Goal: Transaction & Acquisition: Purchase product/service

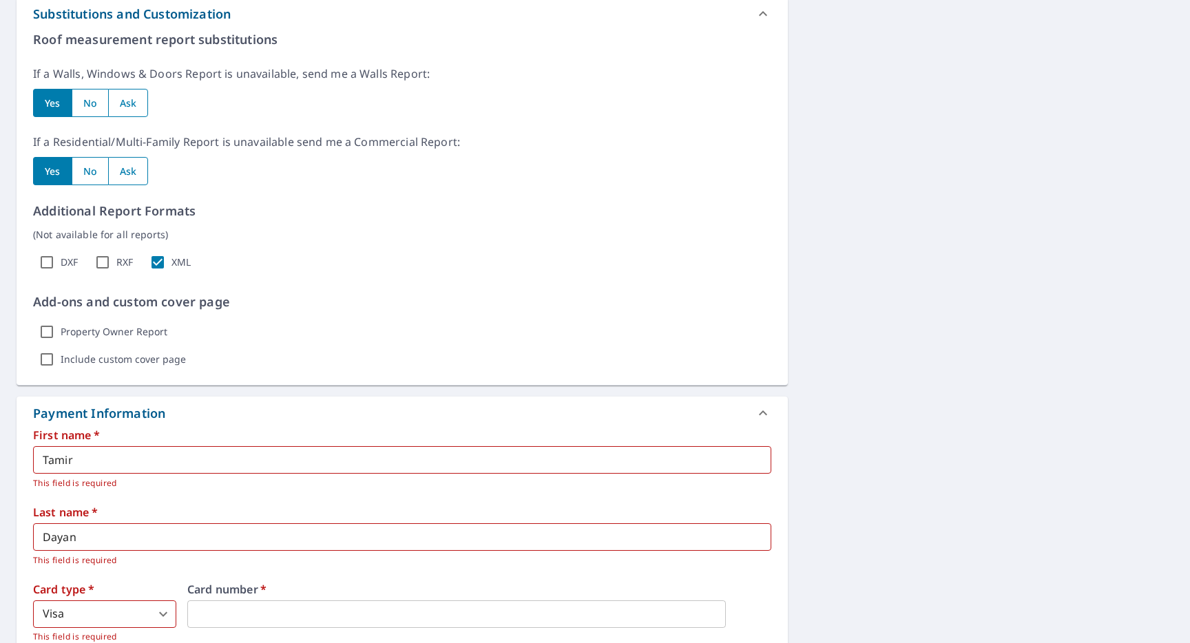
scroll to position [865, 0]
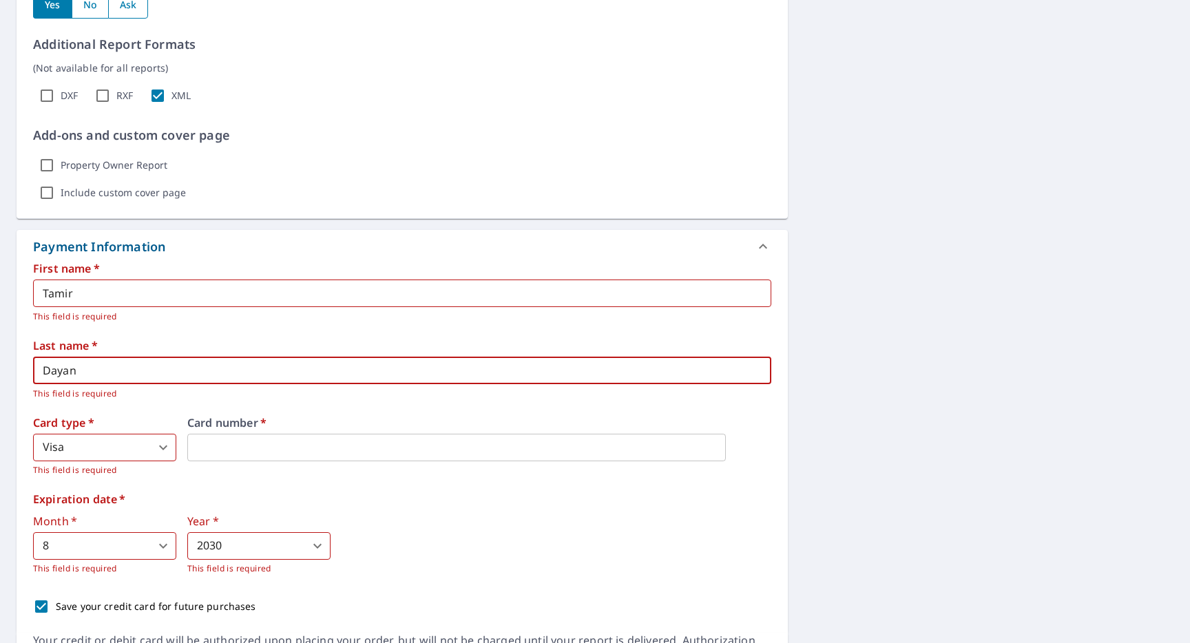
click at [172, 373] on input "Dayan" at bounding box center [402, 371] width 738 height 28
type input "dayan"
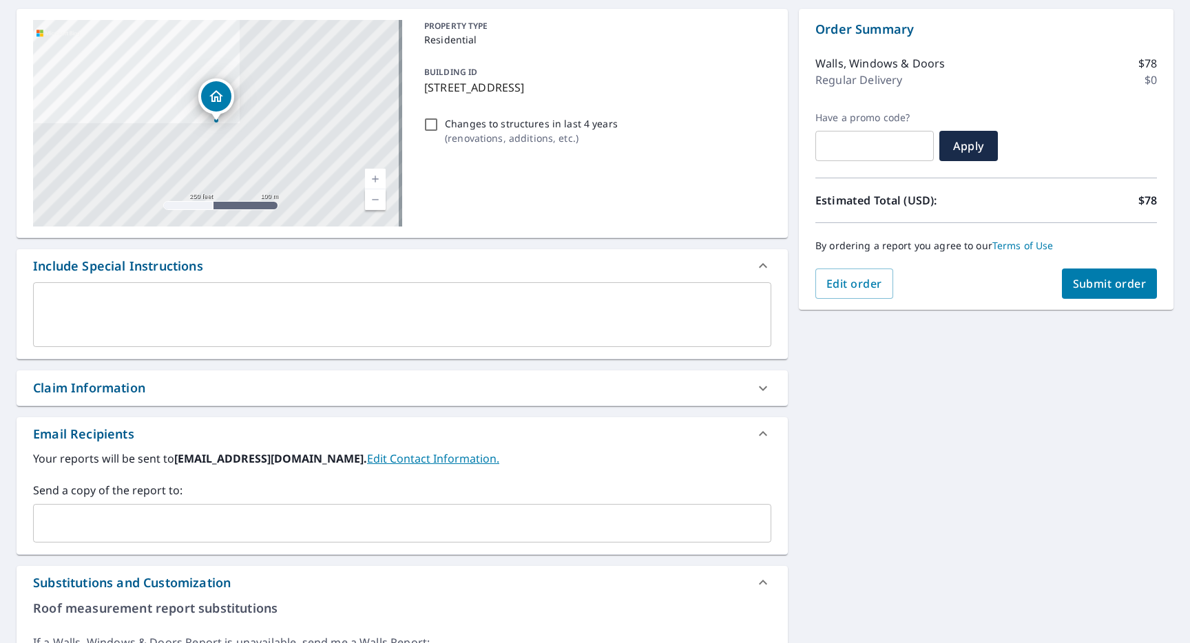
scroll to position [91, 0]
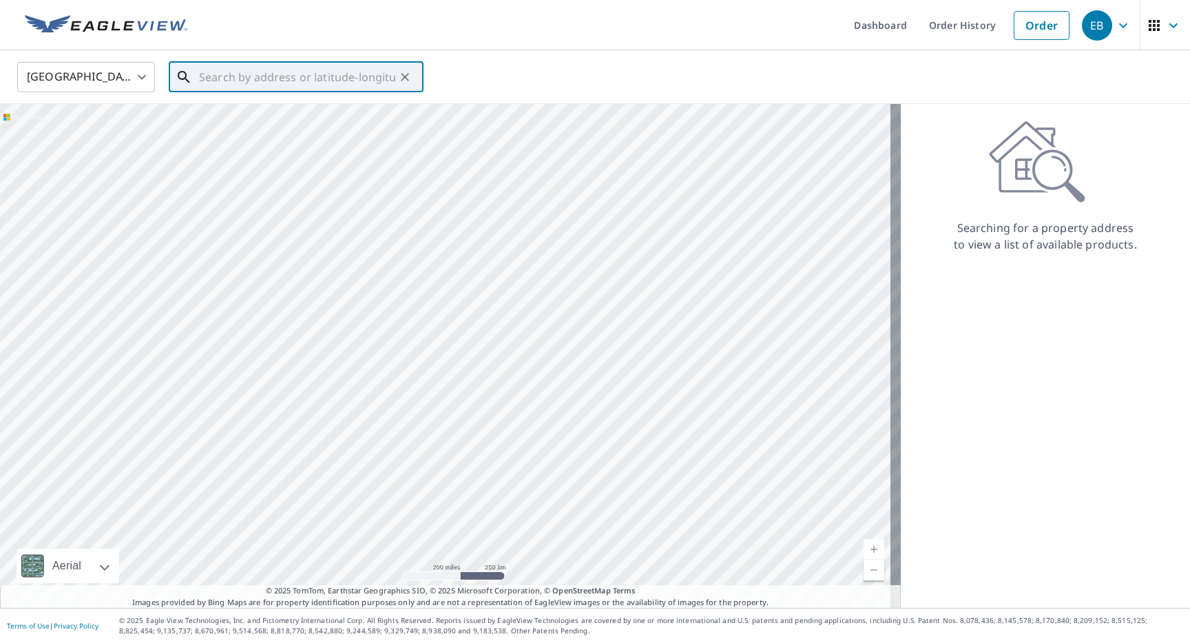
click at [297, 81] on input "text" at bounding box center [297, 77] width 196 height 39
click at [978, 29] on link "Order History" at bounding box center [962, 25] width 89 height 50
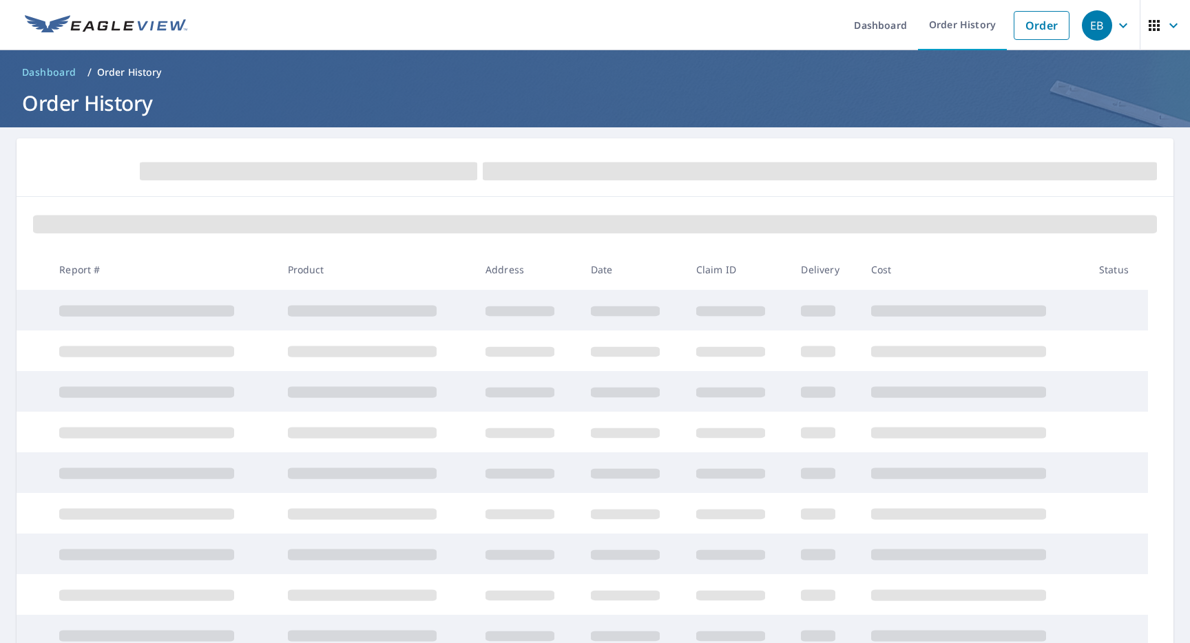
click at [1165, 19] on icon "button" at bounding box center [1173, 25] width 17 height 17
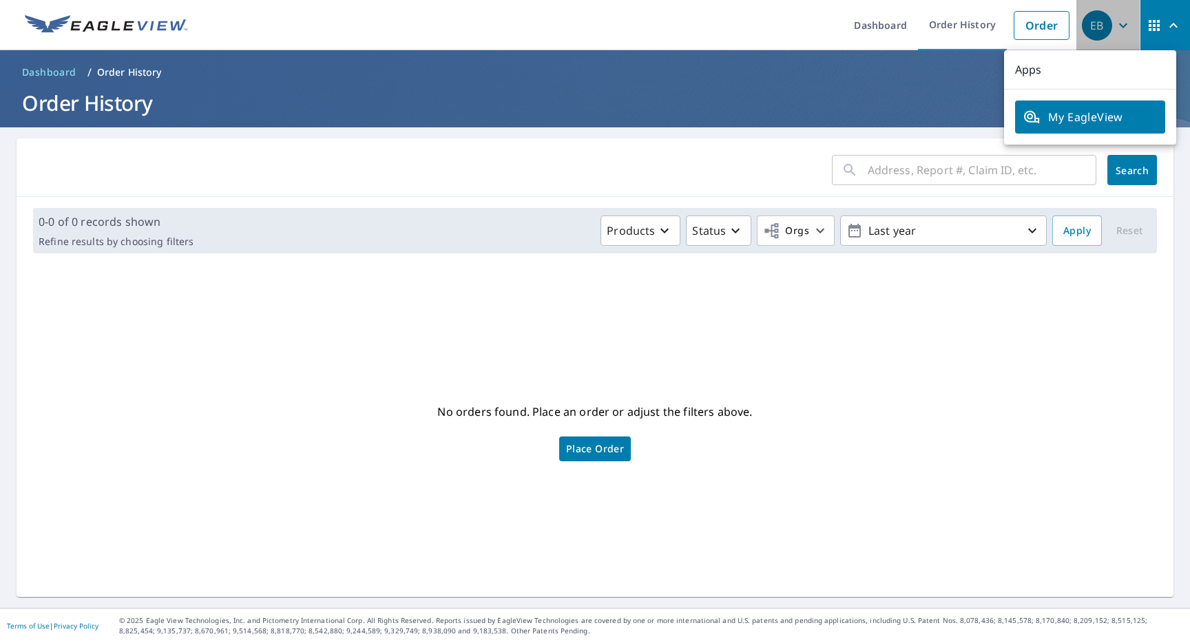
click at [1115, 29] on icon "button" at bounding box center [1123, 25] width 17 height 17
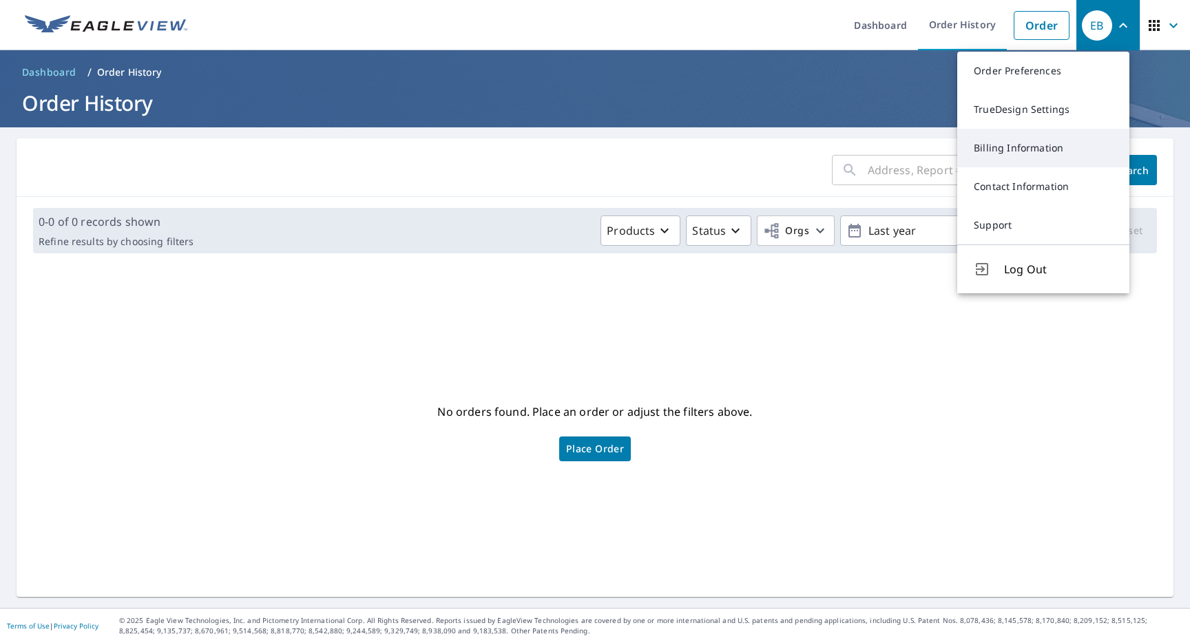
click at [1039, 134] on link "Billing Information" at bounding box center [1043, 148] width 172 height 39
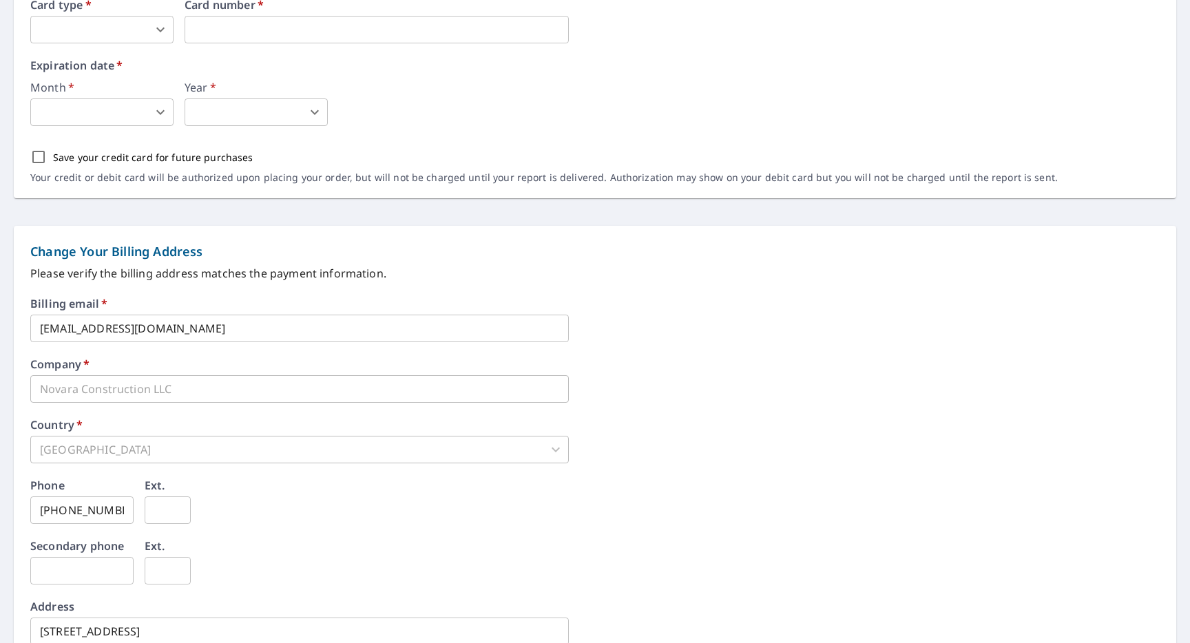
scroll to position [301, 0]
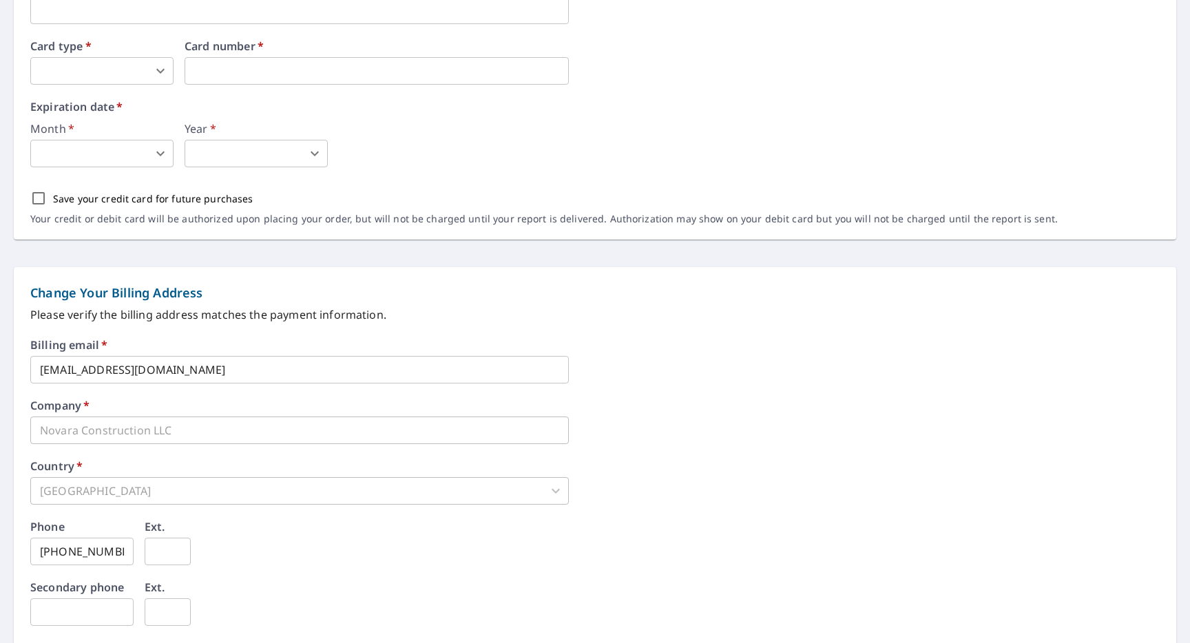
click at [100, 414] on div "Company   * Novara Construction LLC ​" at bounding box center [594, 422] width 1129 height 44
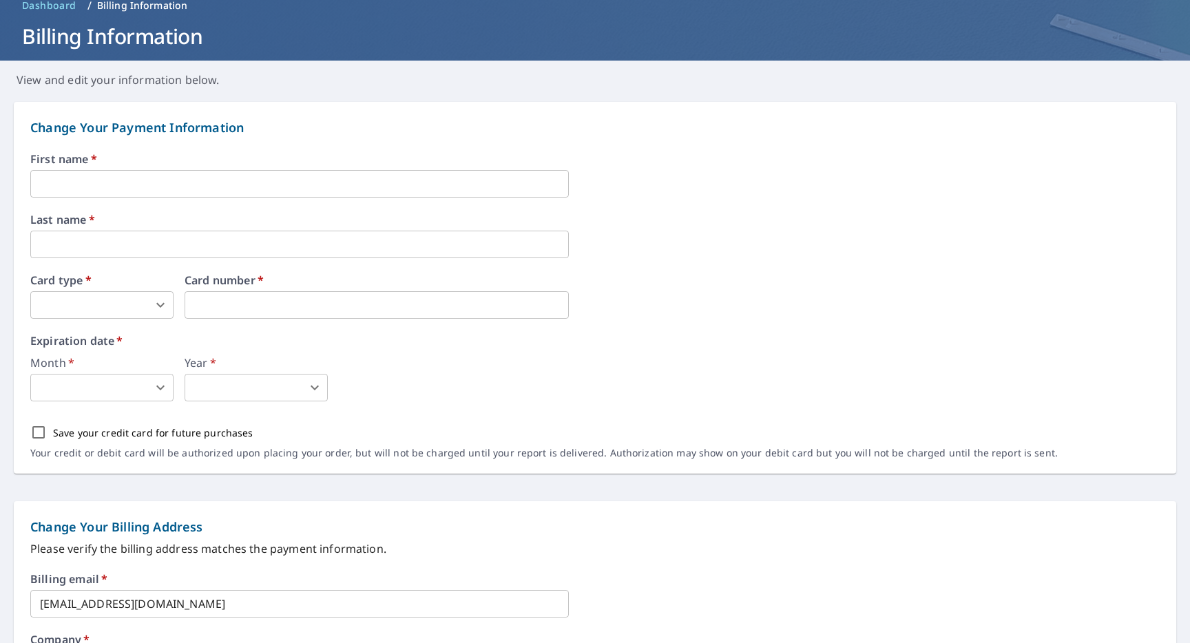
scroll to position [63, 0]
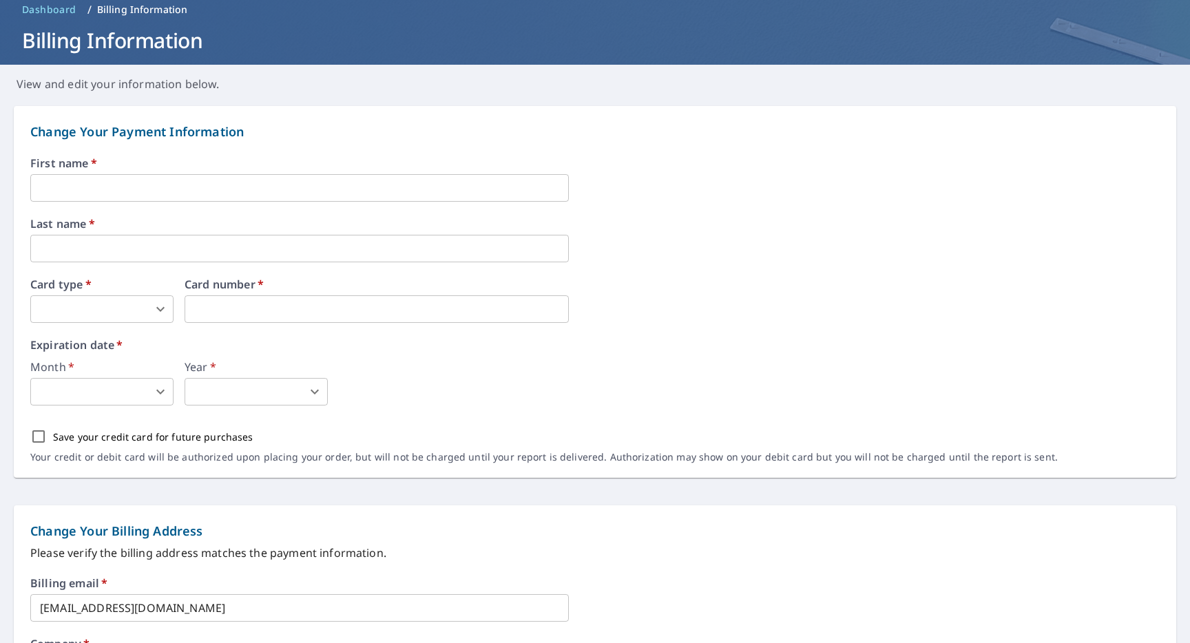
click at [106, 202] on div "First name   * ​ Last name   * ​ Card type   * ​ 0 ​ Card number   * Card numbe…" at bounding box center [594, 318] width 1129 height 320
click at [108, 194] on input "text" at bounding box center [299, 188] width 538 height 28
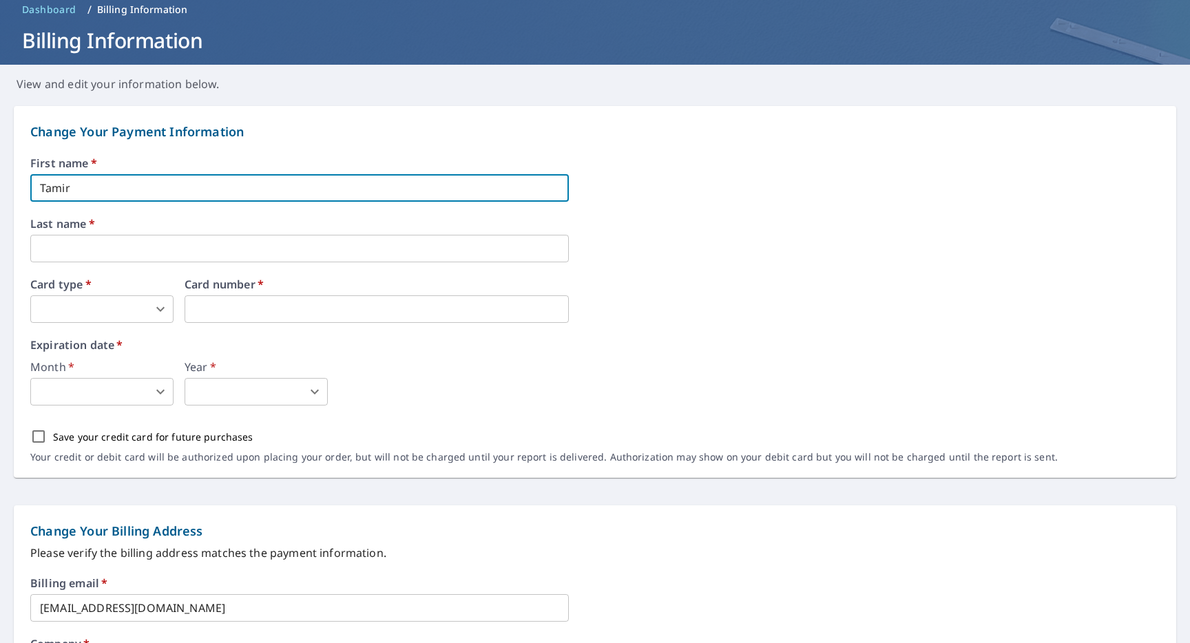
type input "Tamir"
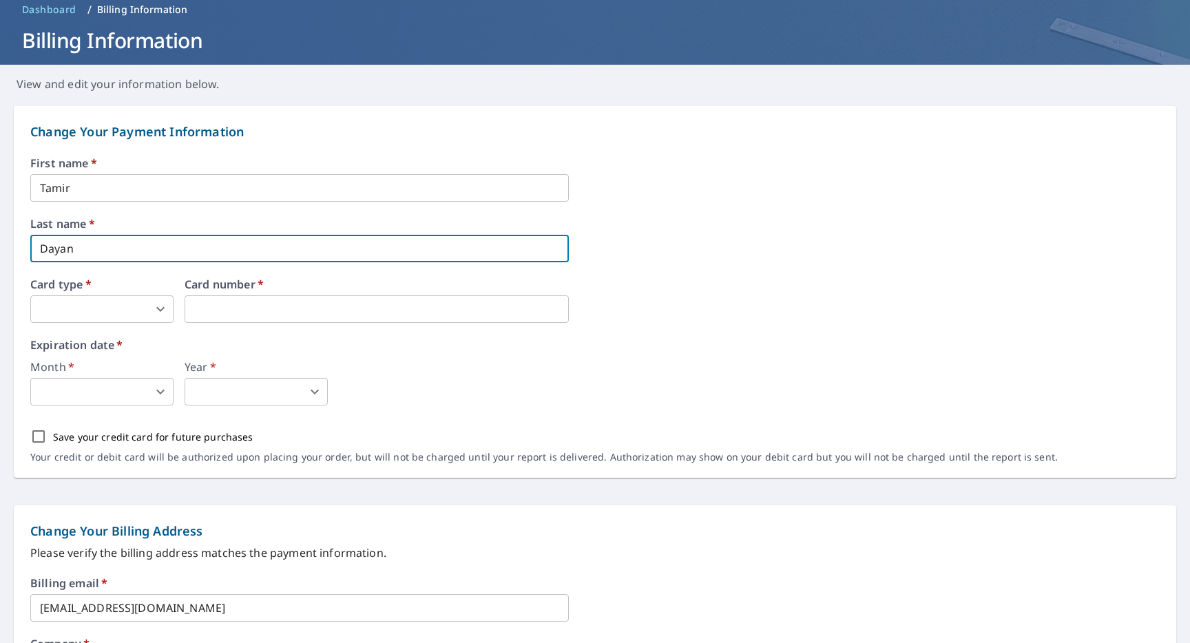
type input "Dayan"
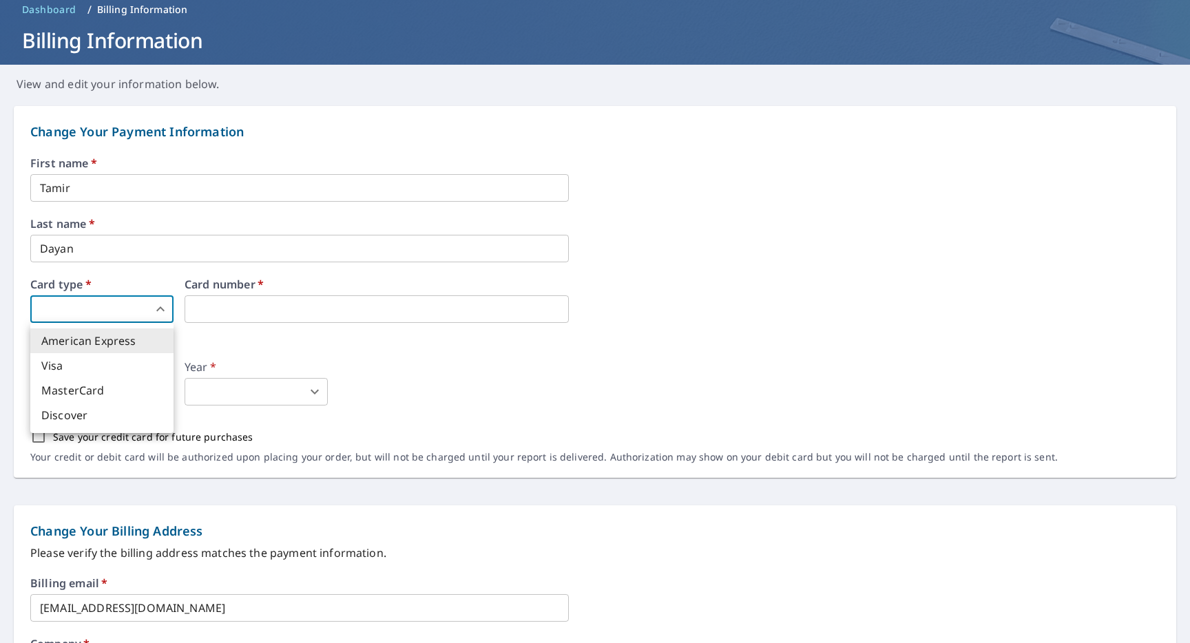
click at [51, 304] on body "EB EB Dashboard Order History Order EB Dashboard / Billing Information Billing …" at bounding box center [595, 321] width 1190 height 643
click at [82, 354] on li "Visa" at bounding box center [101, 365] width 143 height 25
type input "2"
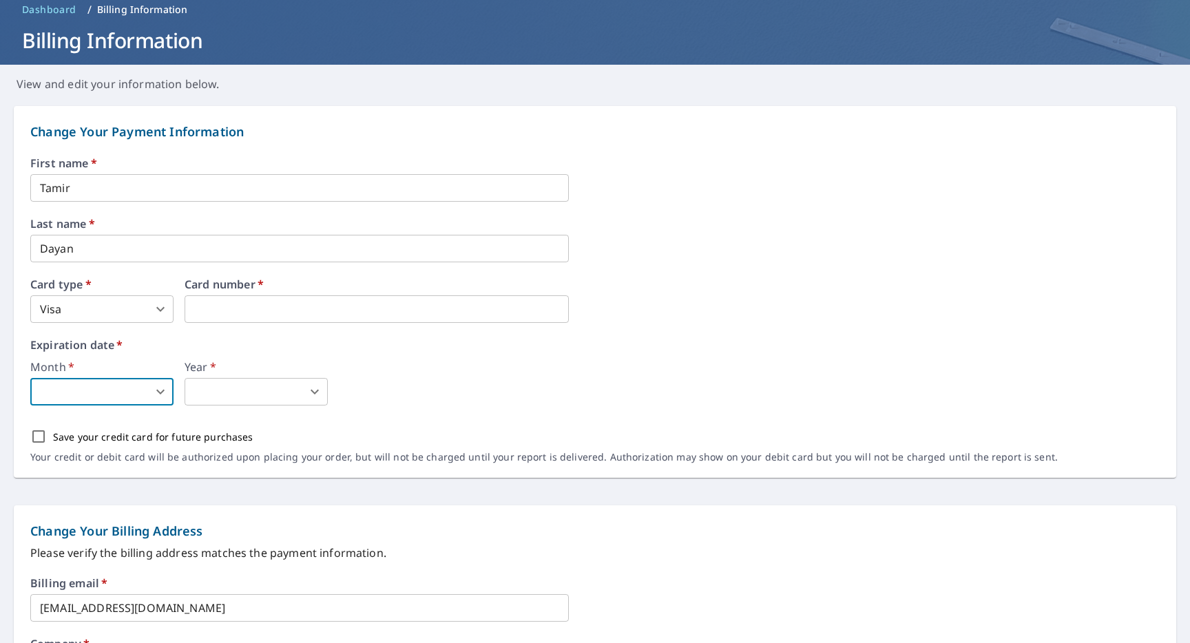
click at [162, 383] on body "EB EB Dashboard Order History Order EB Dashboard / Billing Information Billing …" at bounding box center [595, 321] width 1190 height 643
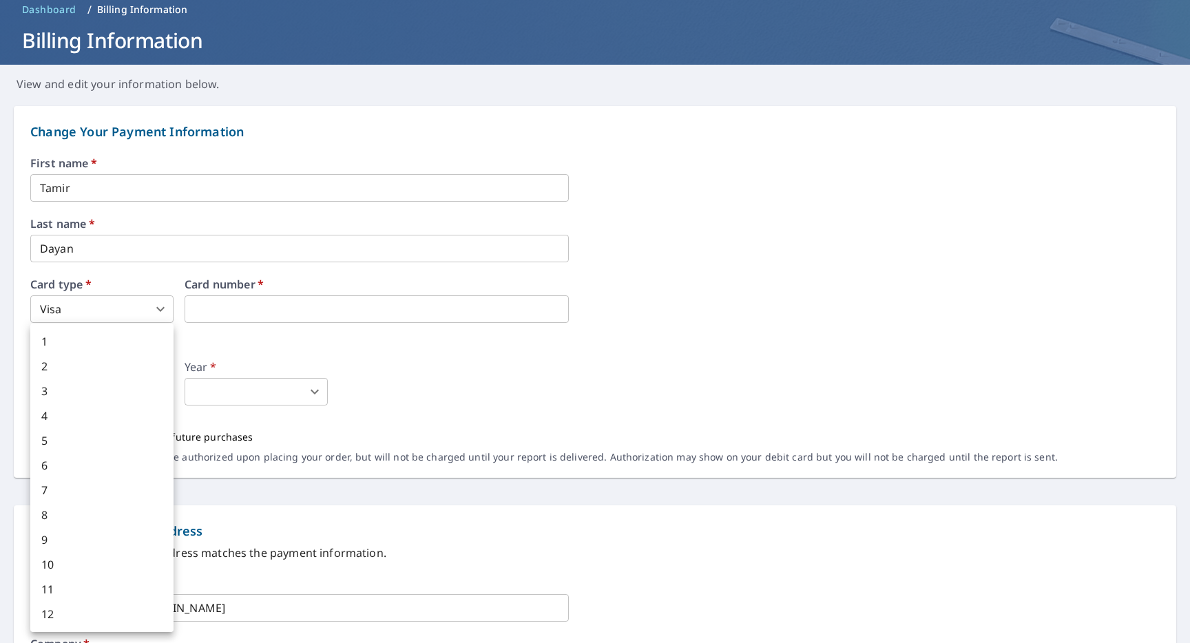
click at [85, 520] on li "8" at bounding box center [101, 515] width 143 height 25
type input "8"
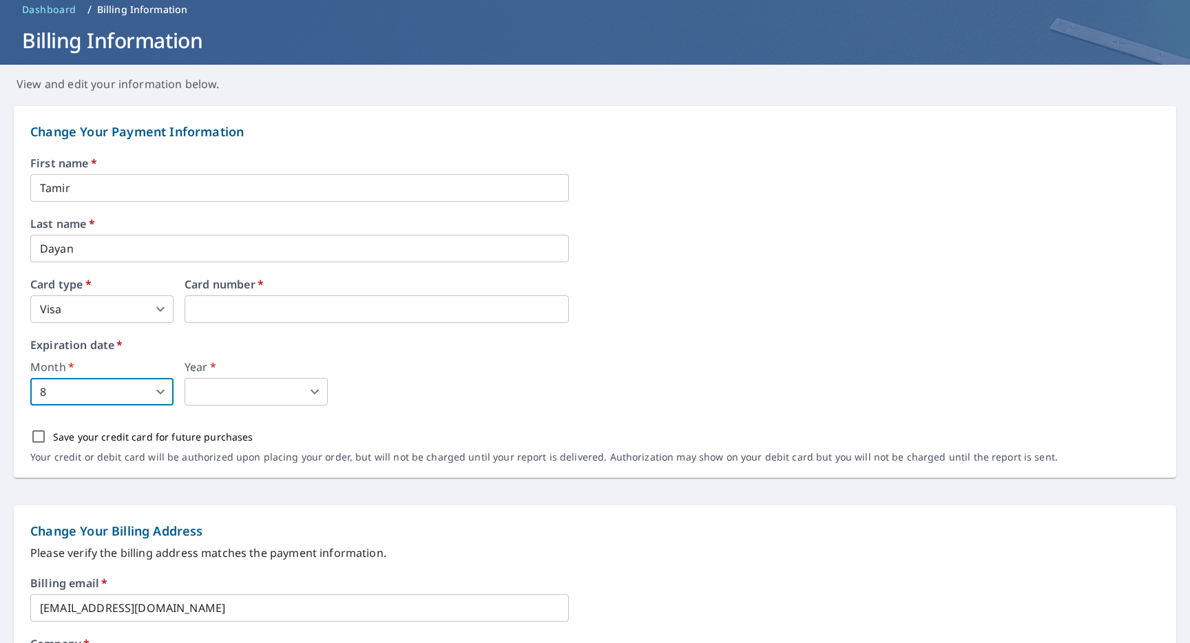
click at [218, 392] on body "EB EB Dashboard Order History Order EB Dashboard / Billing Information Billing …" at bounding box center [595, 321] width 1190 height 643
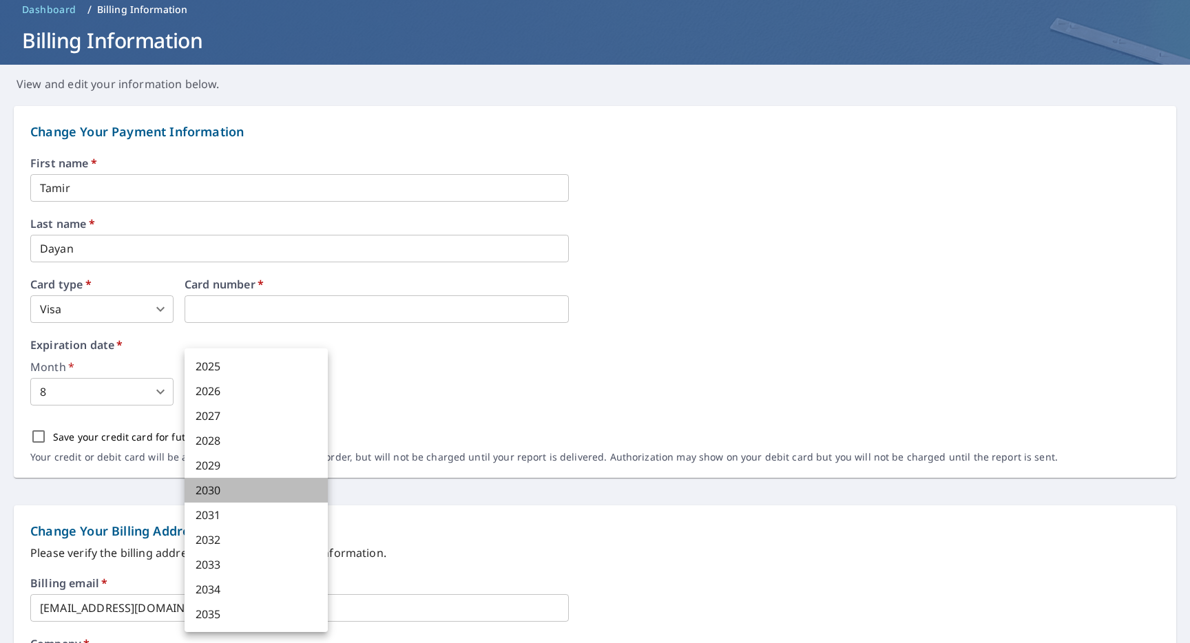
click at [225, 490] on li "2030" at bounding box center [255, 490] width 143 height 25
type input "2030"
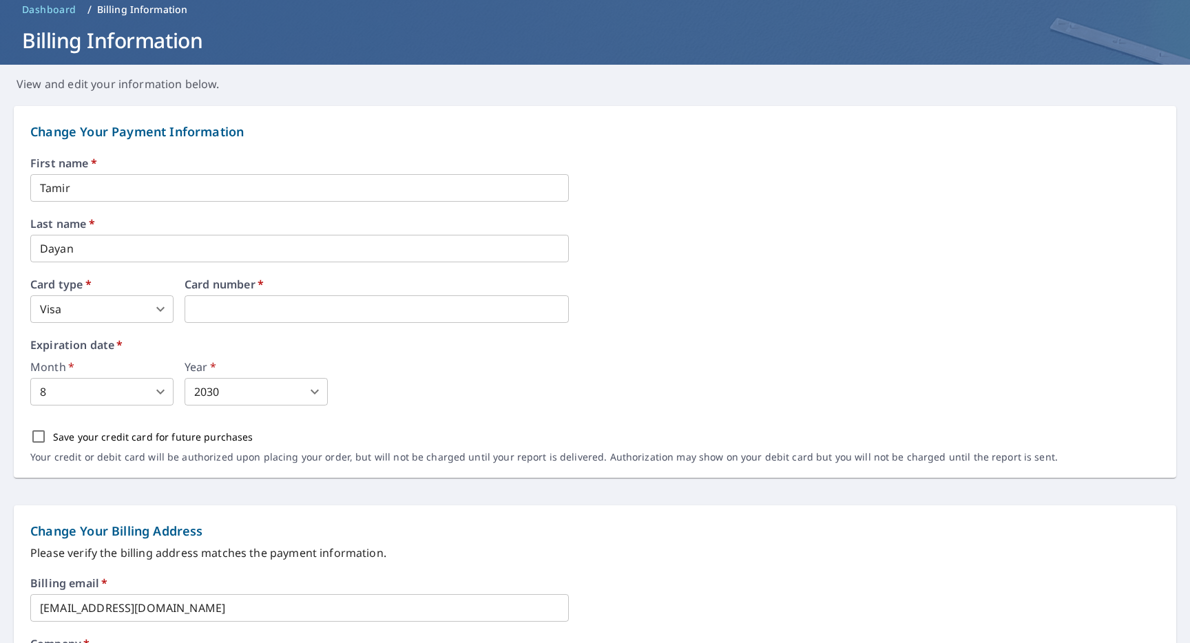
click at [267, 425] on div "Save your credit card for future purchases" at bounding box center [543, 436] width 1027 height 29
click at [43, 436] on input "Save your credit card for future purchases" at bounding box center [38, 436] width 29 height 29
checkbox input "true"
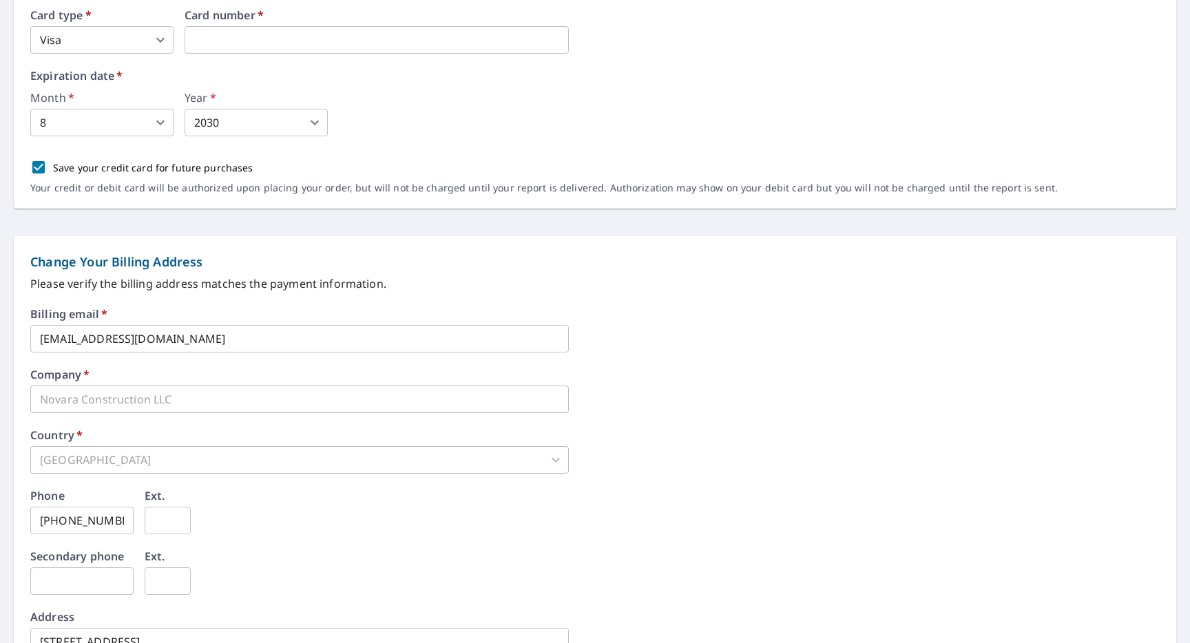
scroll to position [512, 0]
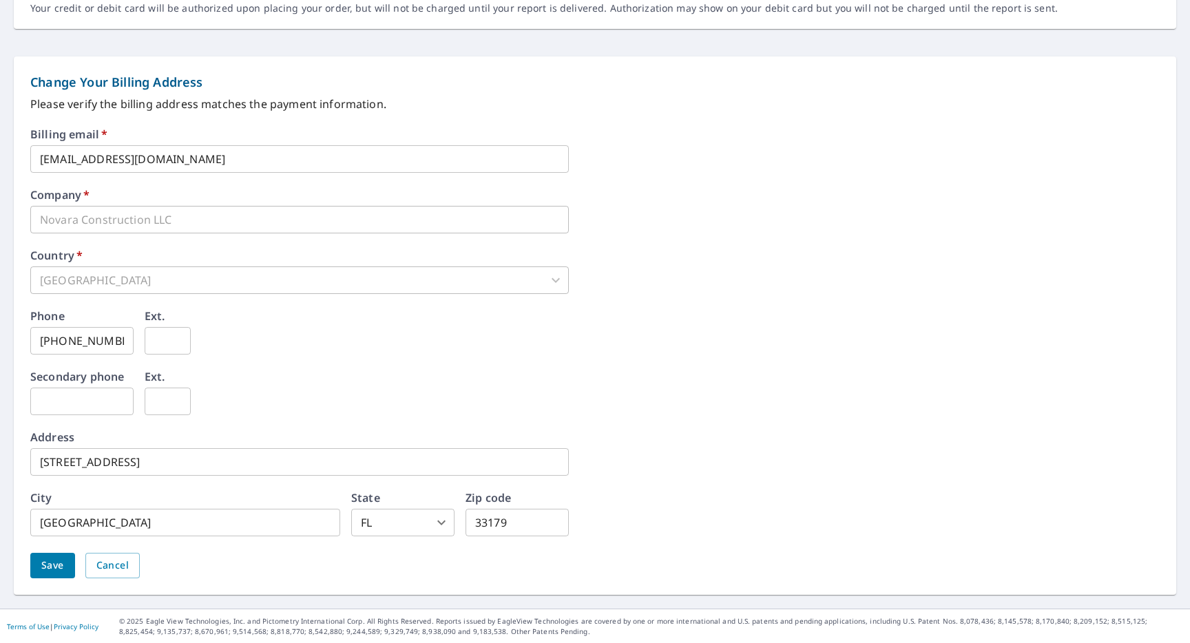
click at [62, 562] on span "Save" at bounding box center [52, 565] width 23 height 17
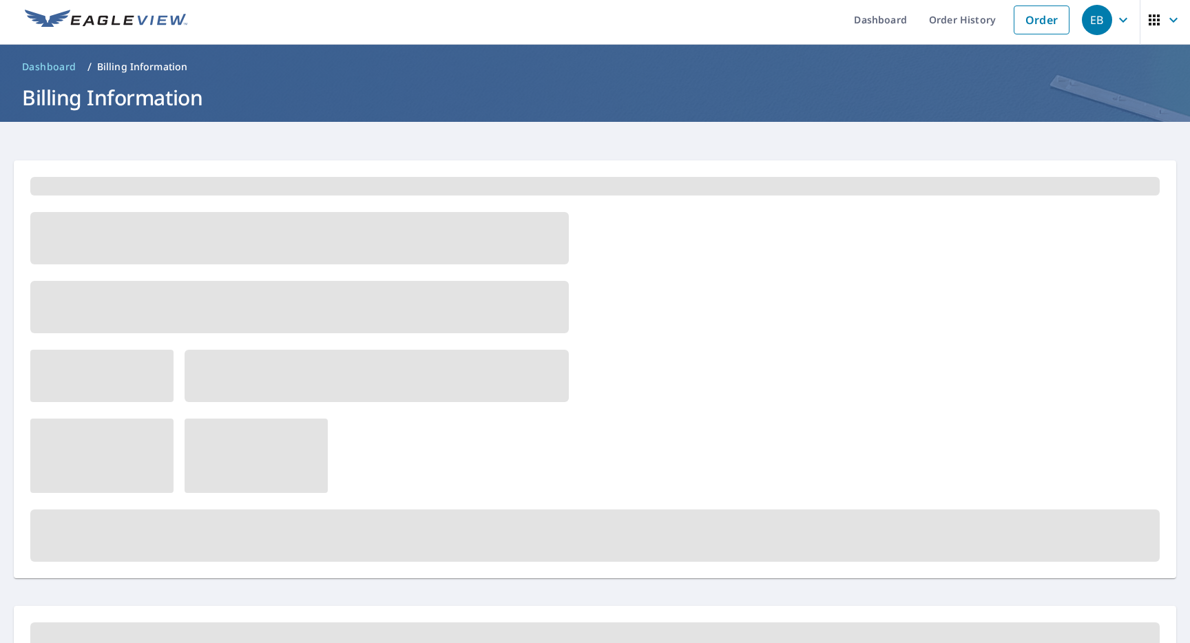
scroll to position [0, 0]
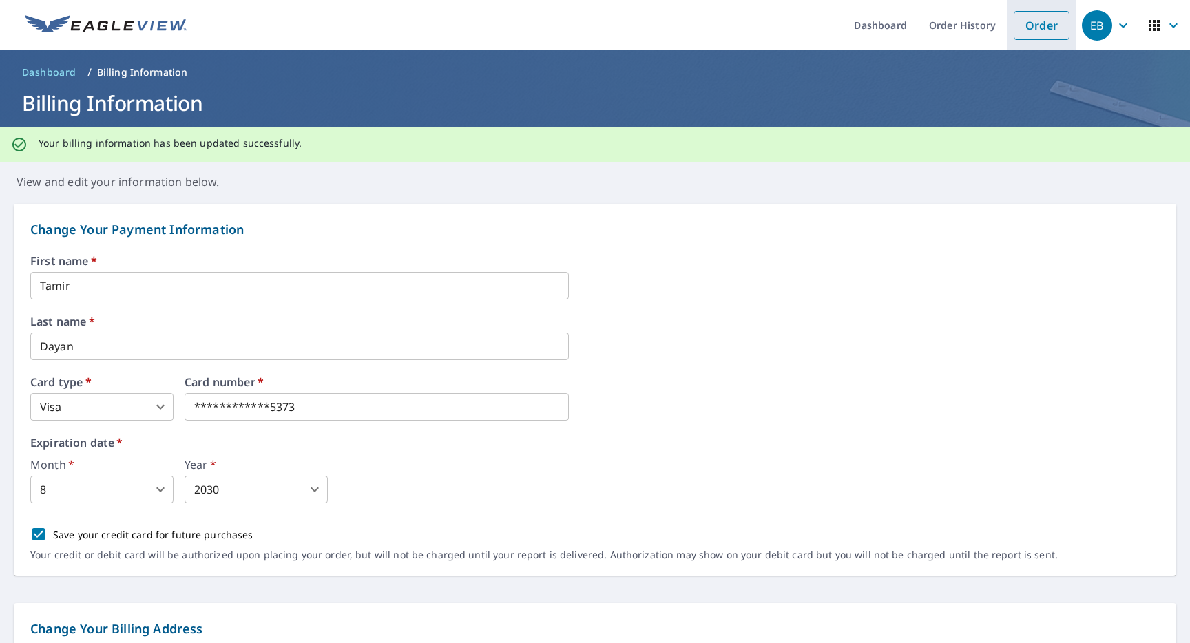
click at [1027, 19] on link "Order" at bounding box center [1041, 25] width 56 height 29
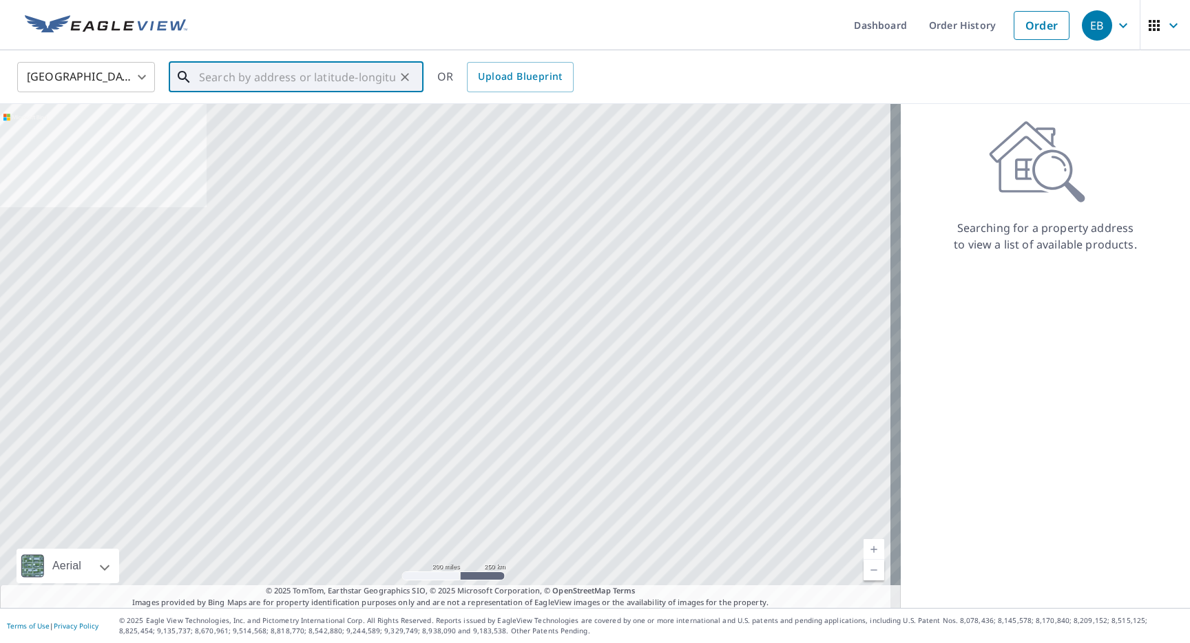
click at [352, 77] on input "text" at bounding box center [297, 77] width 196 height 39
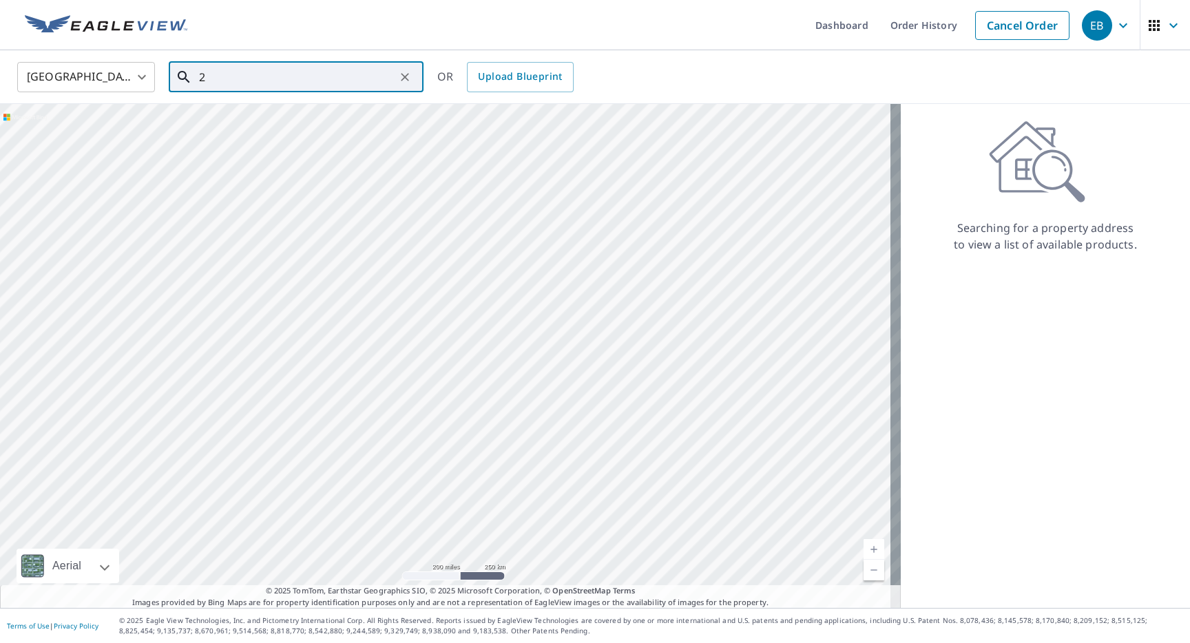
click at [218, 74] on input "2" at bounding box center [297, 77] width 196 height 39
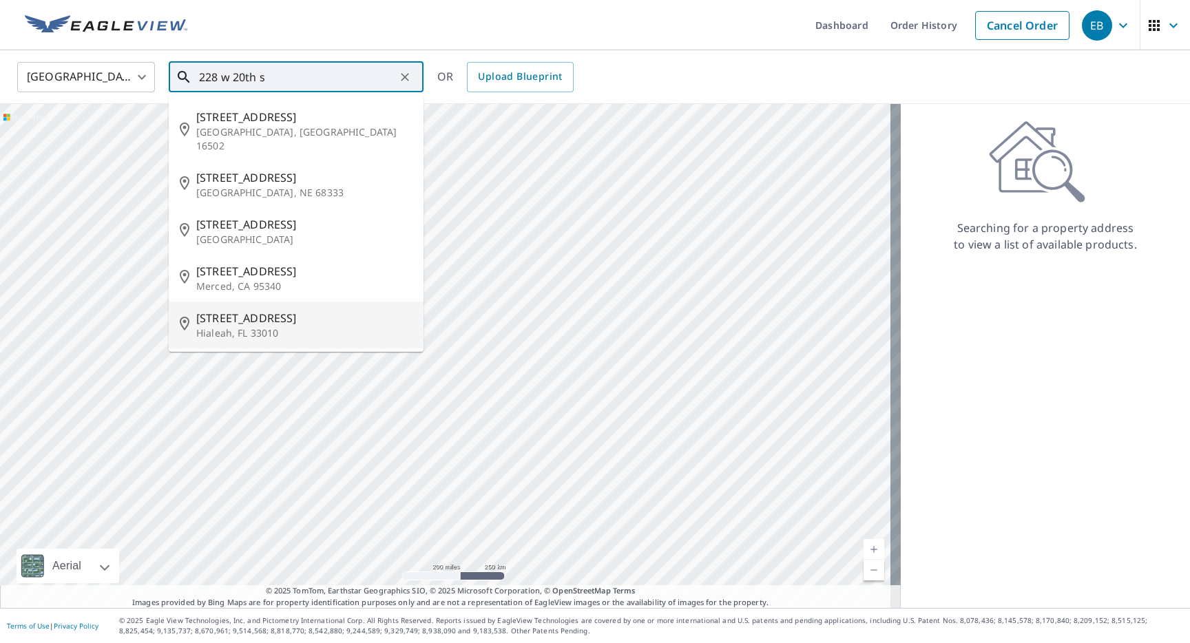
click at [227, 330] on li "228 W 20th St Hialeah, FL 33010" at bounding box center [296, 325] width 255 height 47
type input "228 W 20th St Hialeah, FL 33010"
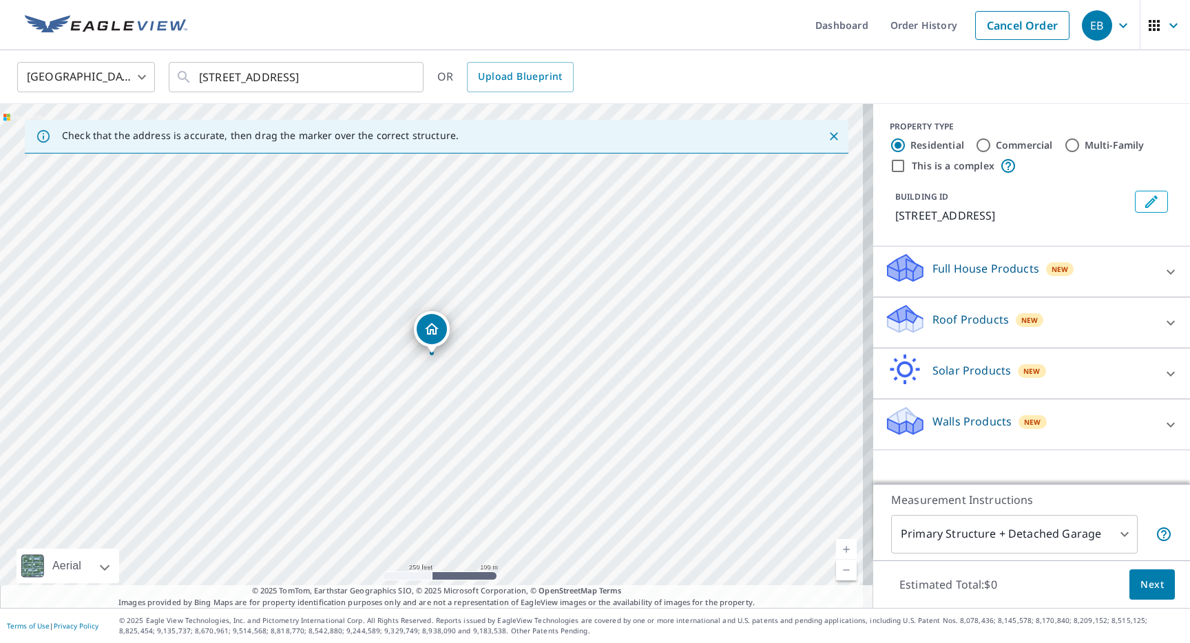
click at [1017, 276] on div "Full House Products New" at bounding box center [1019, 271] width 270 height 39
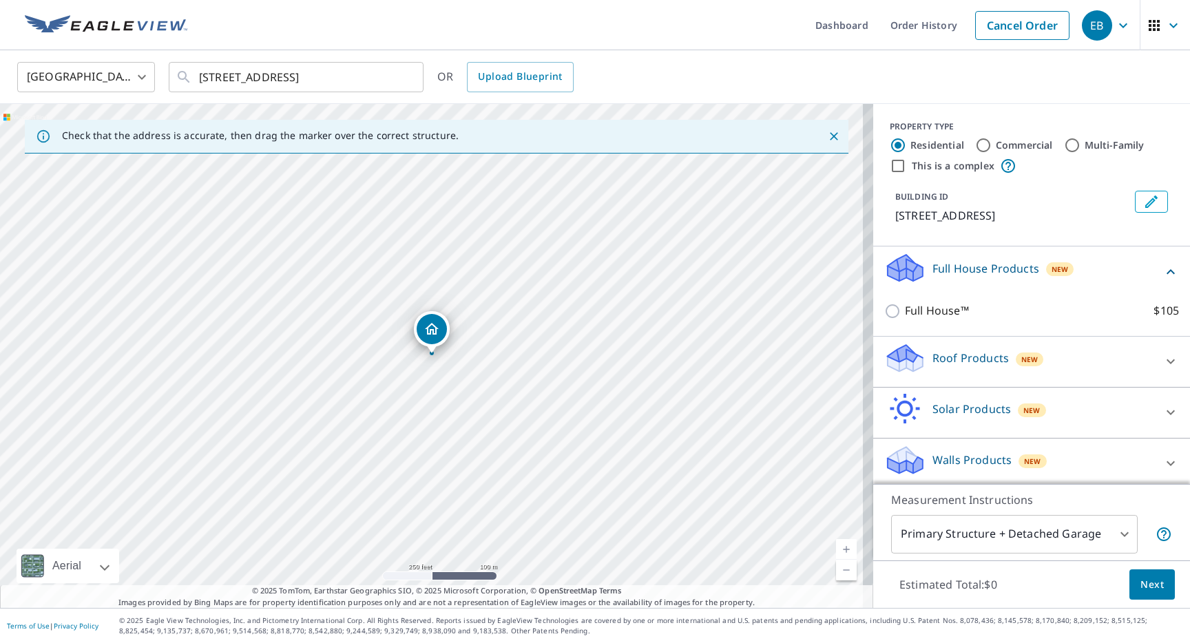
click at [1017, 276] on div "Full House Products New" at bounding box center [1023, 271] width 278 height 39
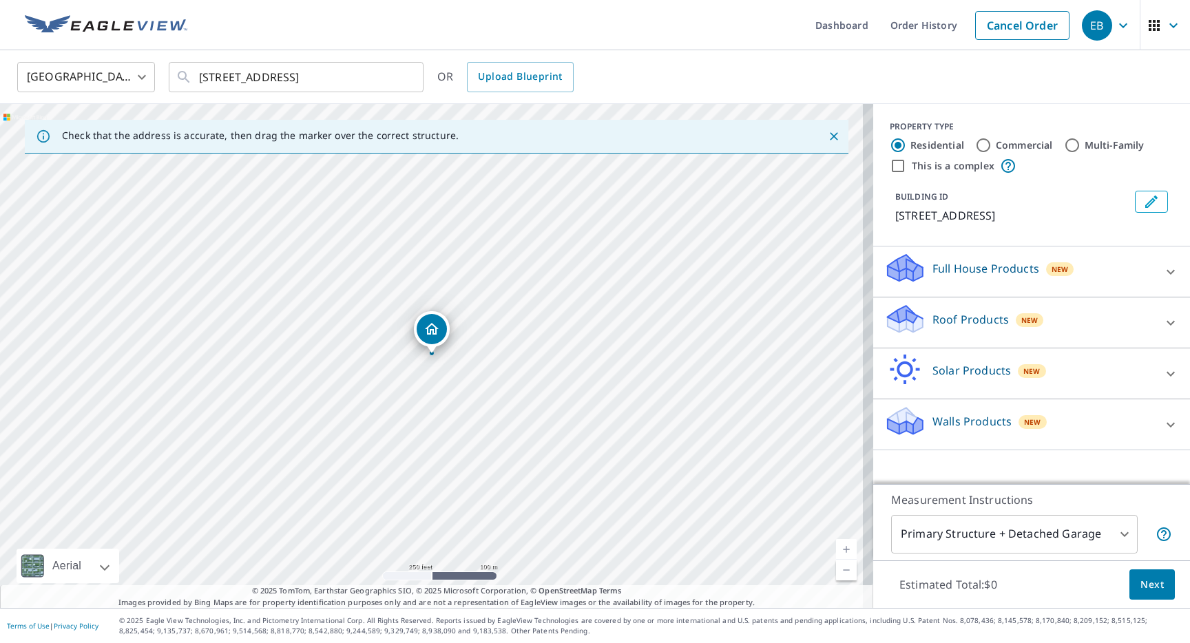
click at [965, 411] on div "Walls Products New" at bounding box center [1019, 424] width 270 height 39
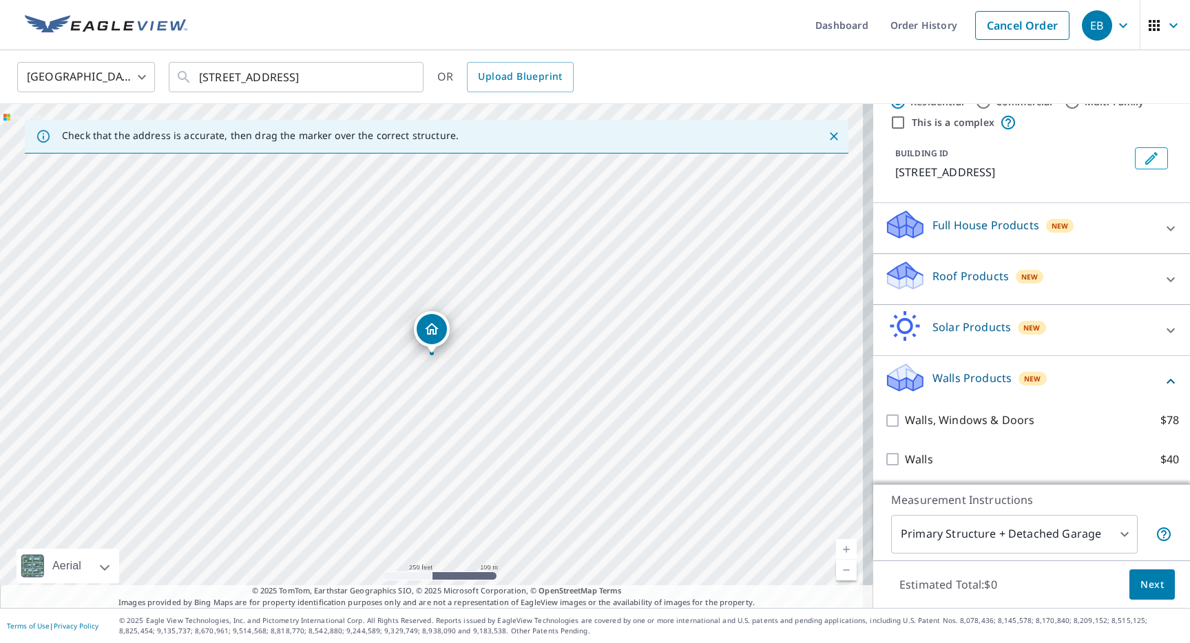
scroll to position [45, 0]
click at [893, 419] on input "Walls, Windows & Doors $78" at bounding box center [894, 420] width 21 height 17
checkbox input "true"
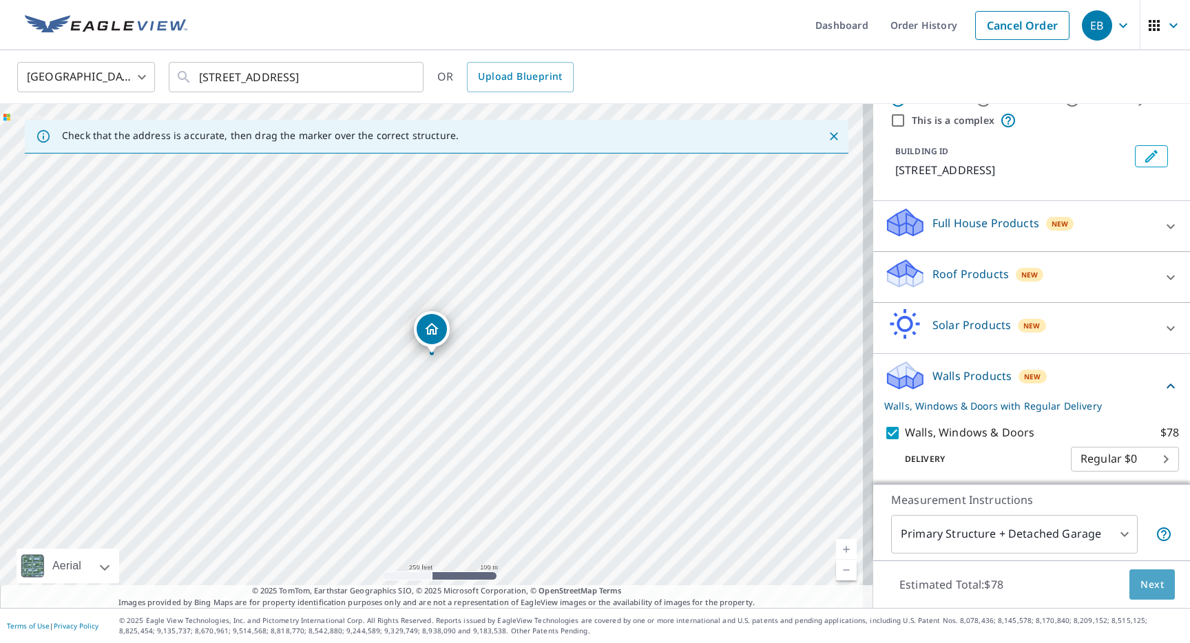
click at [1146, 577] on span "Next" at bounding box center [1151, 584] width 23 height 17
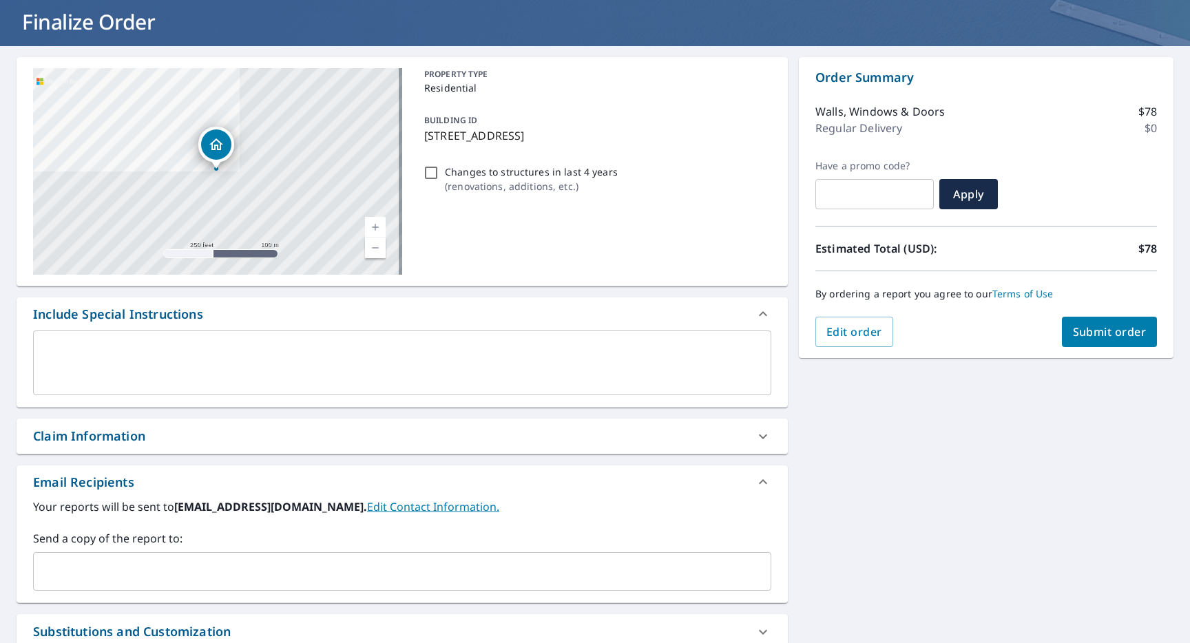
scroll to position [36, 0]
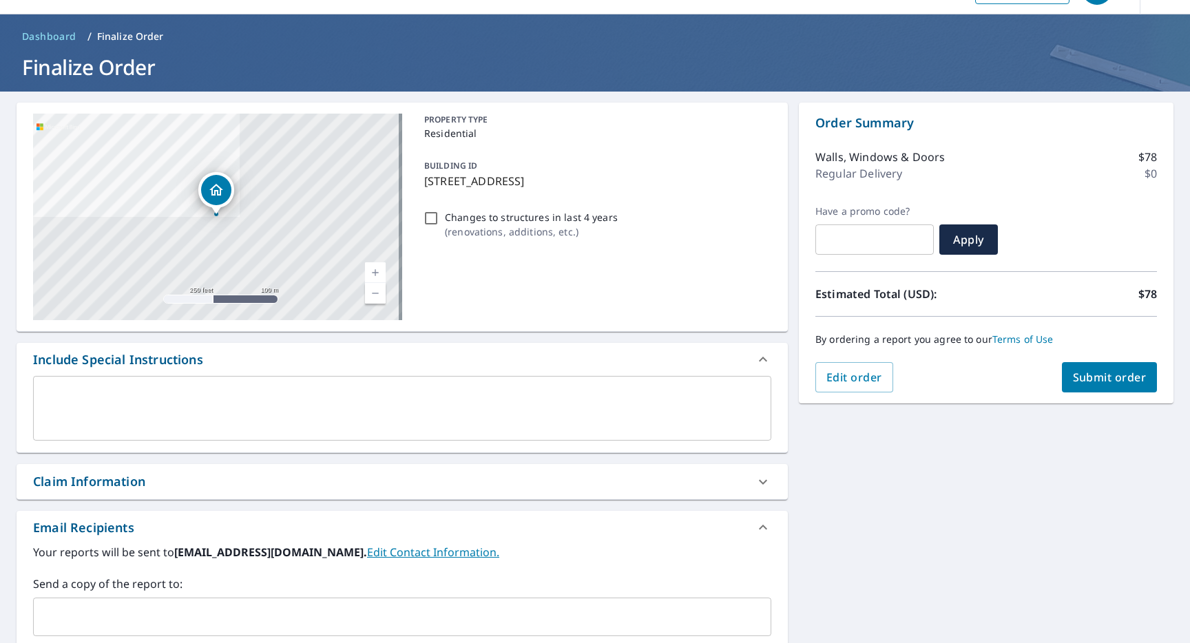
click at [1098, 384] on span "Submit order" at bounding box center [1110, 377] width 74 height 15
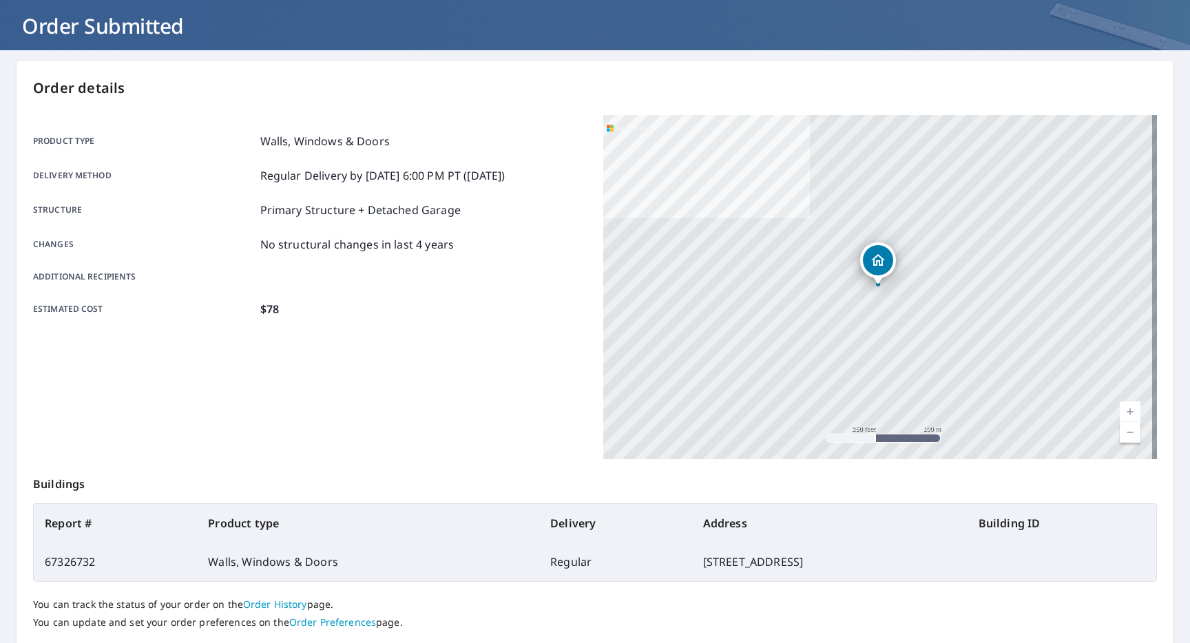
scroll to position [167, 0]
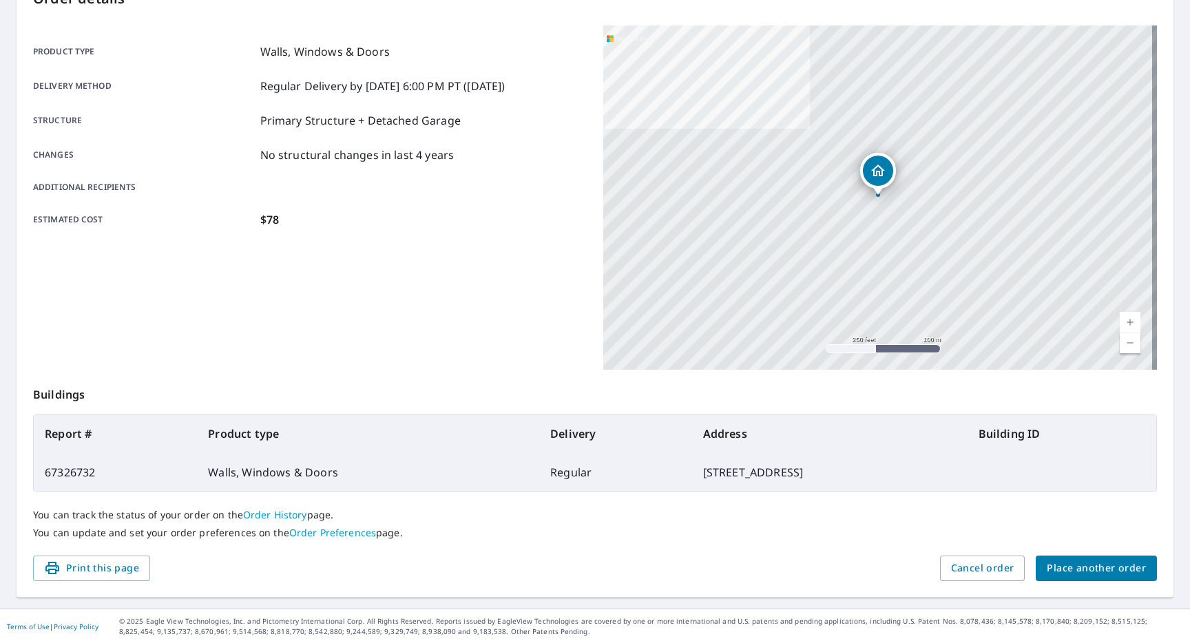
click at [1068, 567] on span "Place another order" at bounding box center [1095, 568] width 99 height 17
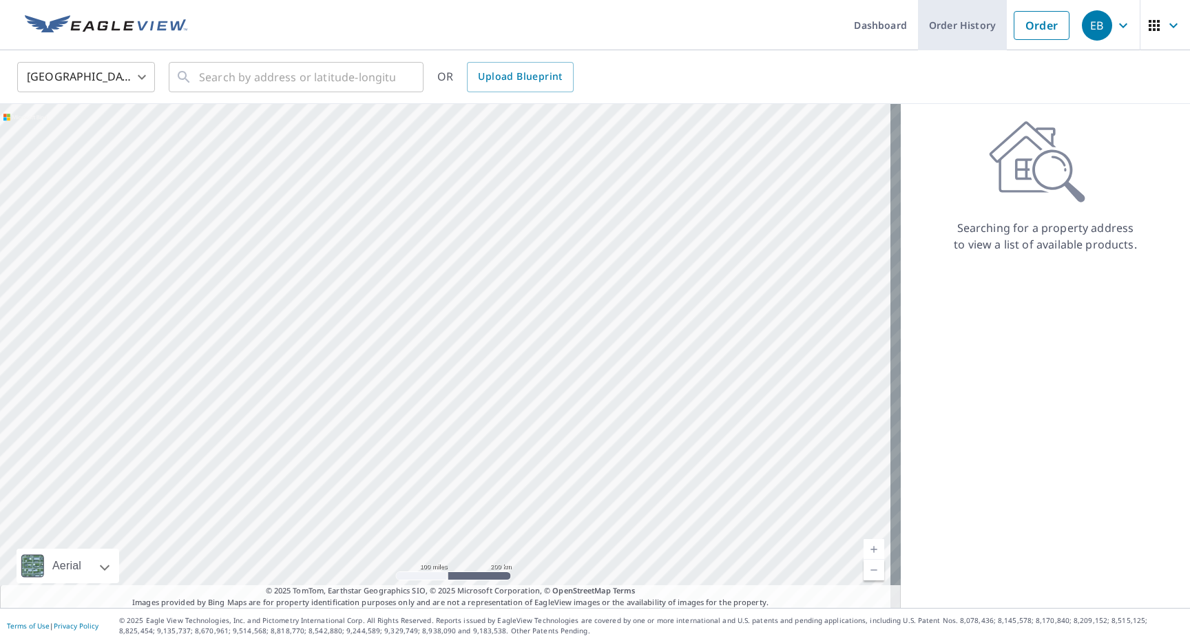
click at [955, 21] on link "Order History" at bounding box center [962, 25] width 89 height 50
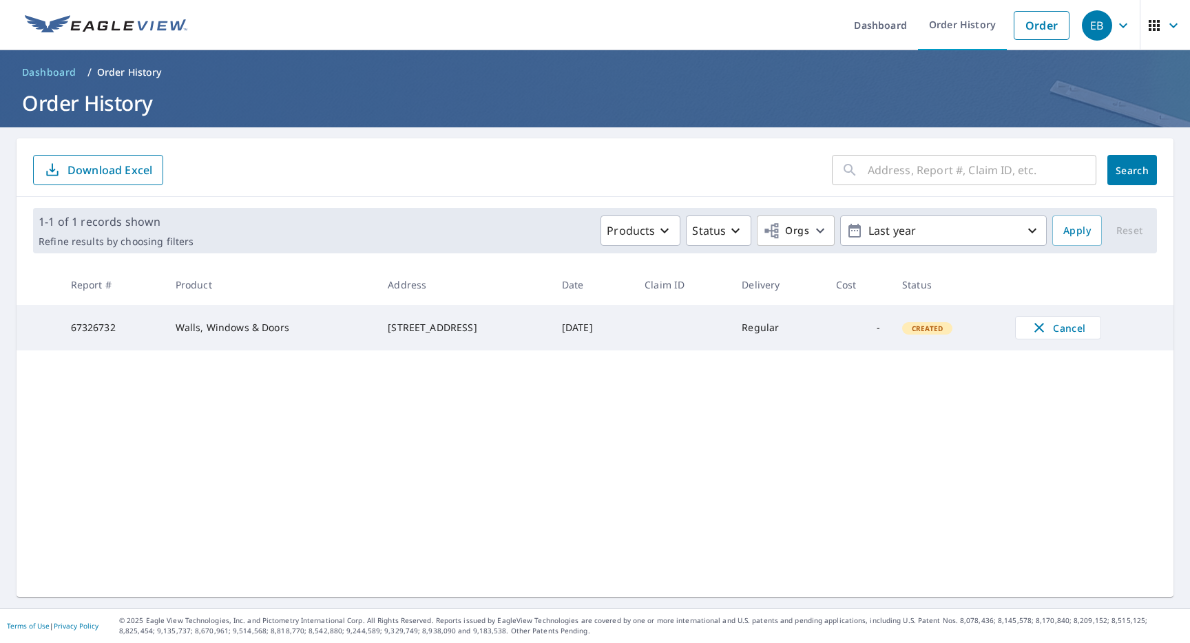
click at [1115, 31] on icon "button" at bounding box center [1123, 25] width 17 height 17
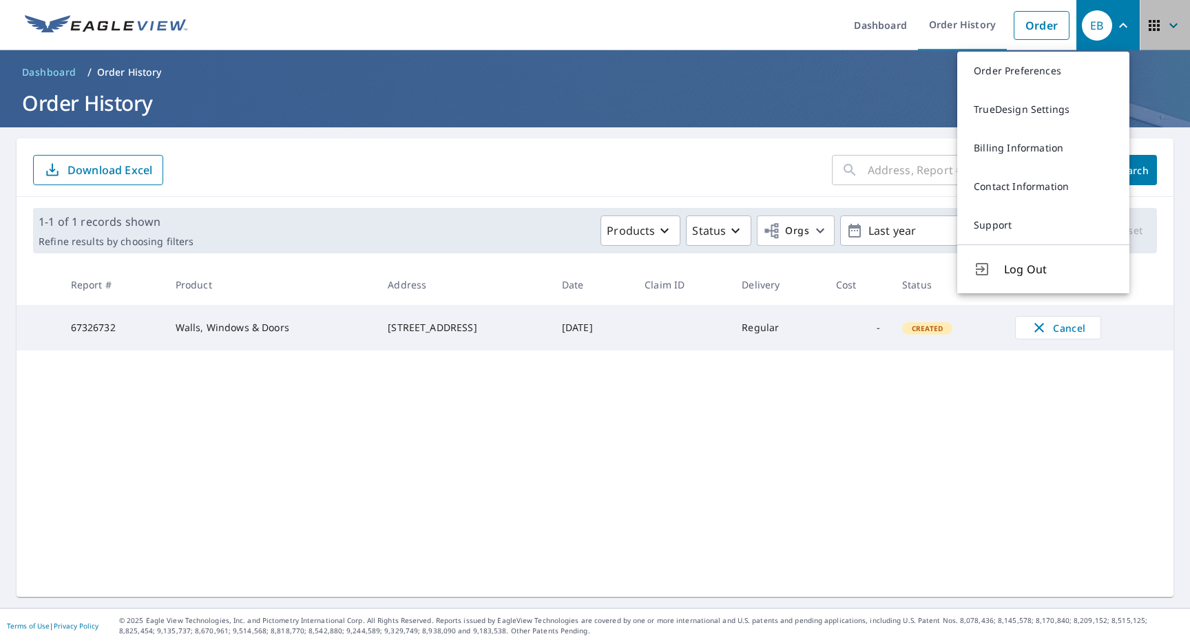
click at [1165, 29] on icon "button" at bounding box center [1173, 25] width 17 height 17
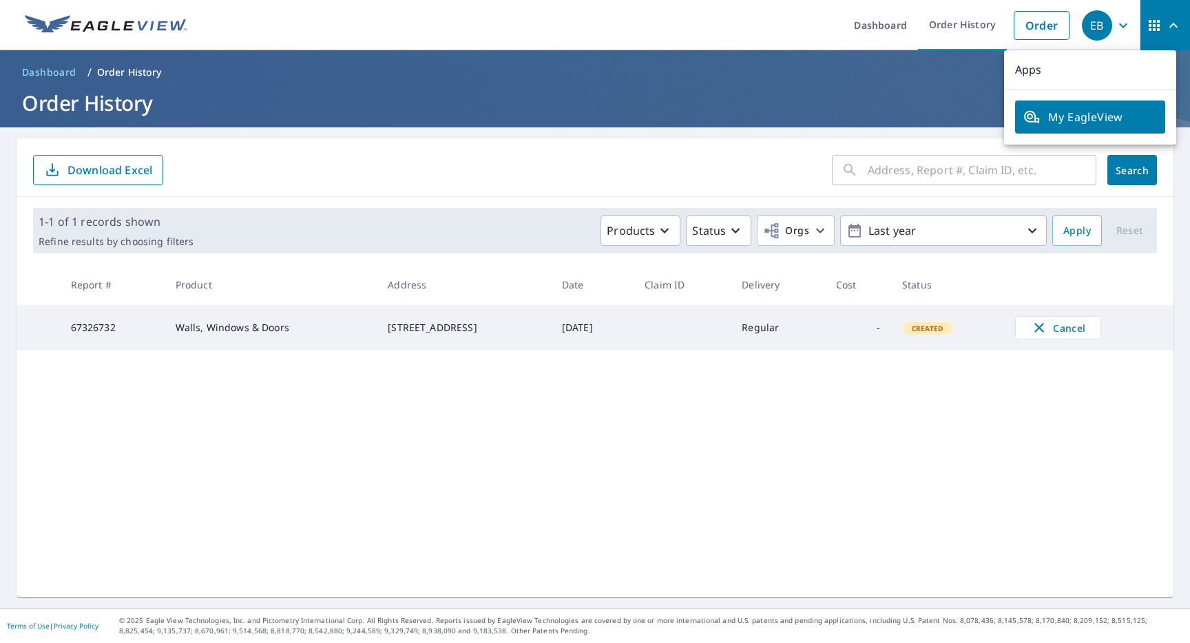
click at [1082, 114] on span "My EagleView" at bounding box center [1090, 117] width 134 height 17
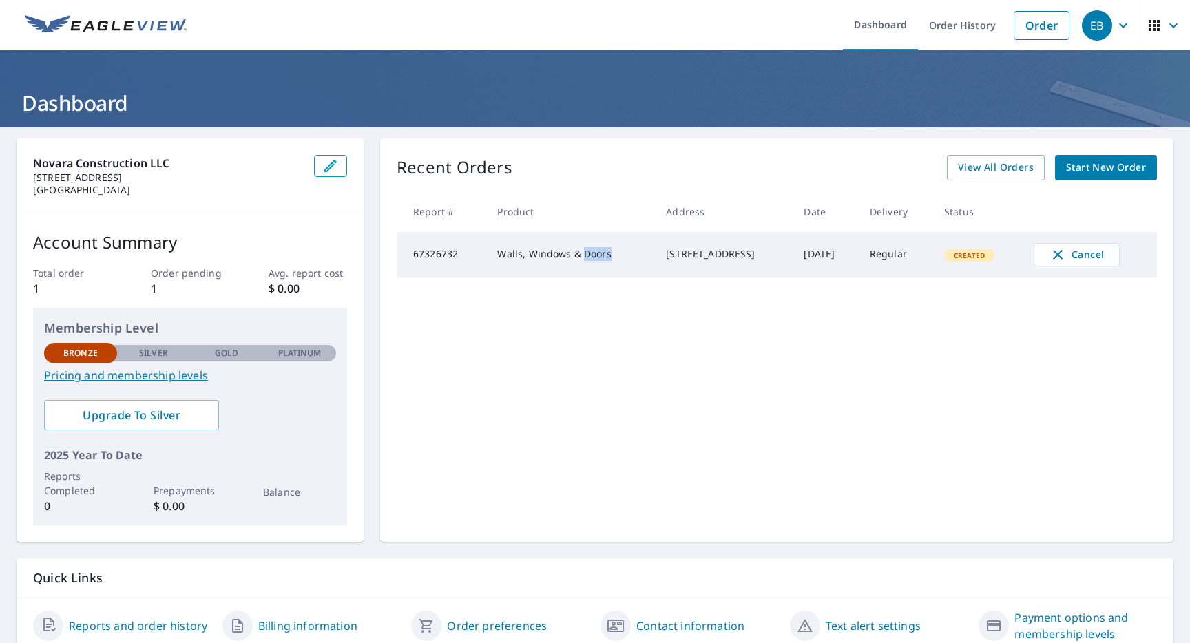
drag, startPoint x: 602, startPoint y: 260, endPoint x: 575, endPoint y: 255, distance: 28.1
click at [575, 255] on td "Walls, Windows & Doors" at bounding box center [570, 254] width 169 height 45
click at [559, 257] on td "Walls, Windows & Doors" at bounding box center [570, 254] width 169 height 45
drag, startPoint x: 562, startPoint y: 257, endPoint x: 611, endPoint y: 257, distance: 48.2
click at [611, 257] on td "Walls, Windows & Doors" at bounding box center [570, 254] width 169 height 45
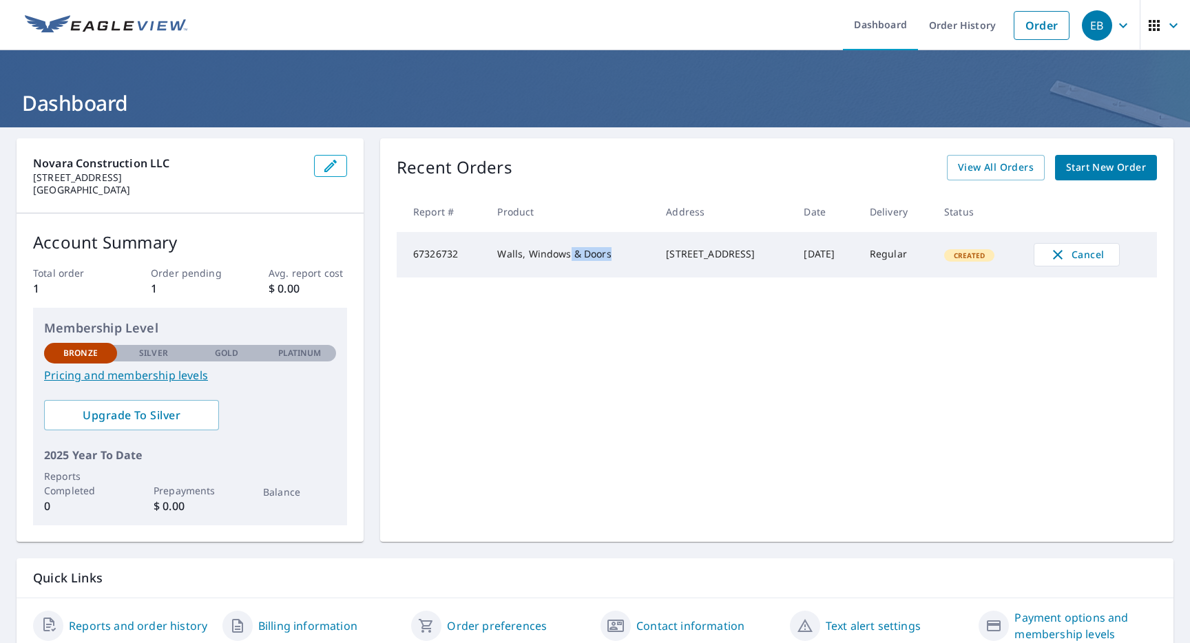
click at [598, 257] on td "Walls, Windows & Doors" at bounding box center [570, 254] width 169 height 45
drag, startPoint x: 598, startPoint y: 257, endPoint x: 565, endPoint y: 257, distance: 33.7
click at [565, 257] on td "Walls, Windows & Doors" at bounding box center [570, 254] width 169 height 45
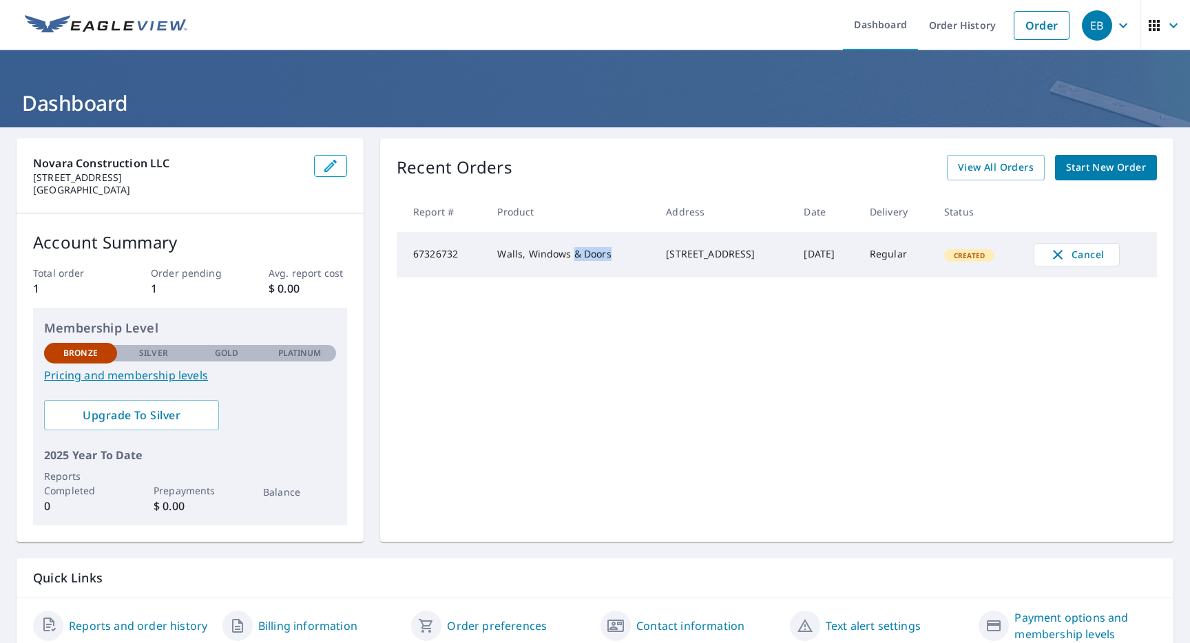
click at [565, 257] on td "Walls, Windows & Doors" at bounding box center [570, 254] width 169 height 45
drag, startPoint x: 562, startPoint y: 256, endPoint x: 603, endPoint y: 261, distance: 41.6
click at [603, 261] on td "Walls, Windows & Doors" at bounding box center [570, 254] width 169 height 45
click at [580, 264] on td "Walls, Windows & Doors" at bounding box center [570, 254] width 169 height 45
click at [563, 260] on td "Walls, Windows & Doors" at bounding box center [570, 254] width 169 height 45
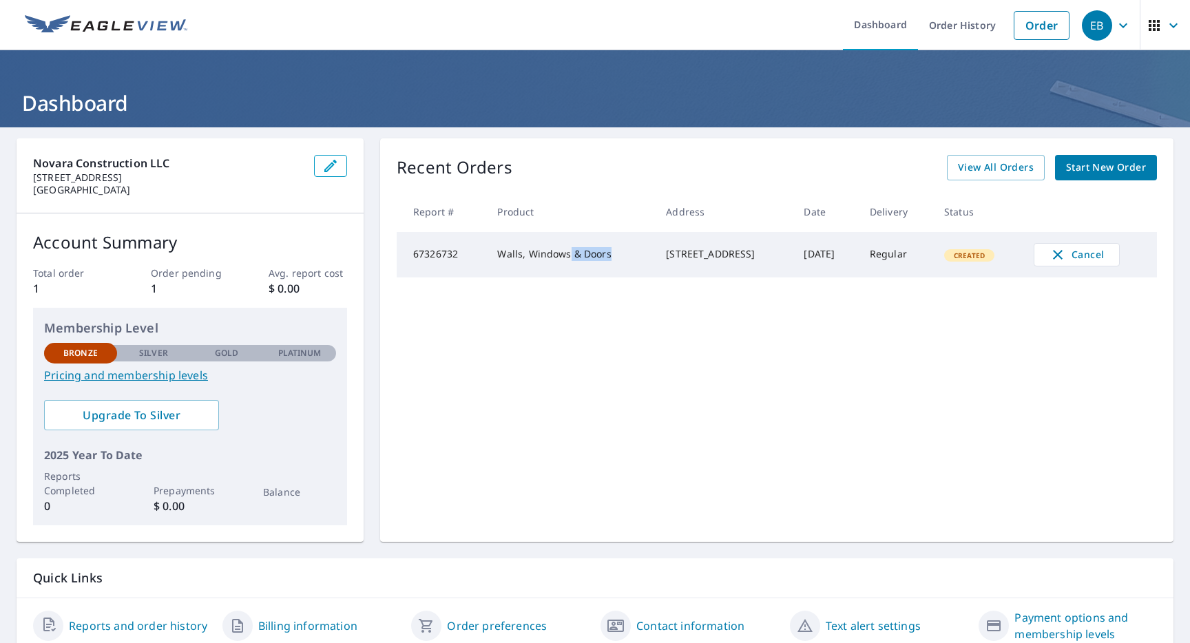
drag, startPoint x: 562, startPoint y: 259, endPoint x: 618, endPoint y: 258, distance: 56.5
click at [618, 258] on td "Walls, Windows & Doors" at bounding box center [570, 254] width 169 height 45
click at [602, 251] on td "Walls, Windows & Doors" at bounding box center [570, 254] width 169 height 45
drag, startPoint x: 602, startPoint y: 251, endPoint x: 567, endPoint y: 255, distance: 36.0
click at [567, 255] on td "Walls, Windows & Doors" at bounding box center [570, 254] width 169 height 45
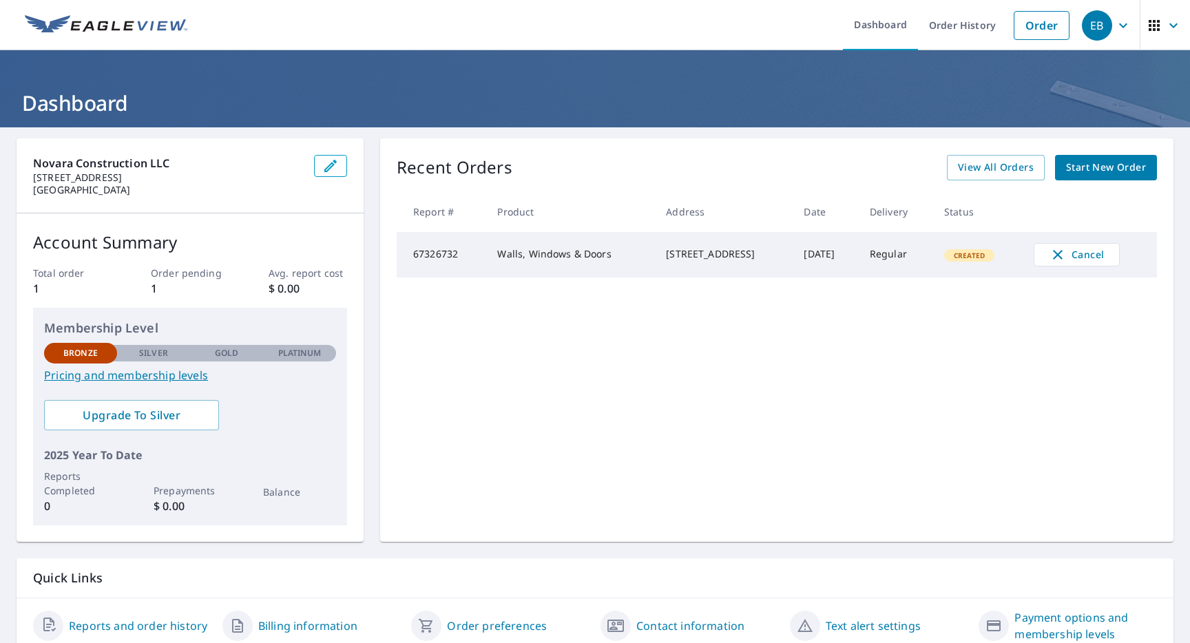
click at [562, 256] on td "Walls, Windows & Doors" at bounding box center [570, 254] width 169 height 45
click at [160, 379] on link "Pricing and membership levels" at bounding box center [190, 375] width 292 height 17
click at [1095, 25] on div "EB" at bounding box center [1097, 25] width 30 height 30
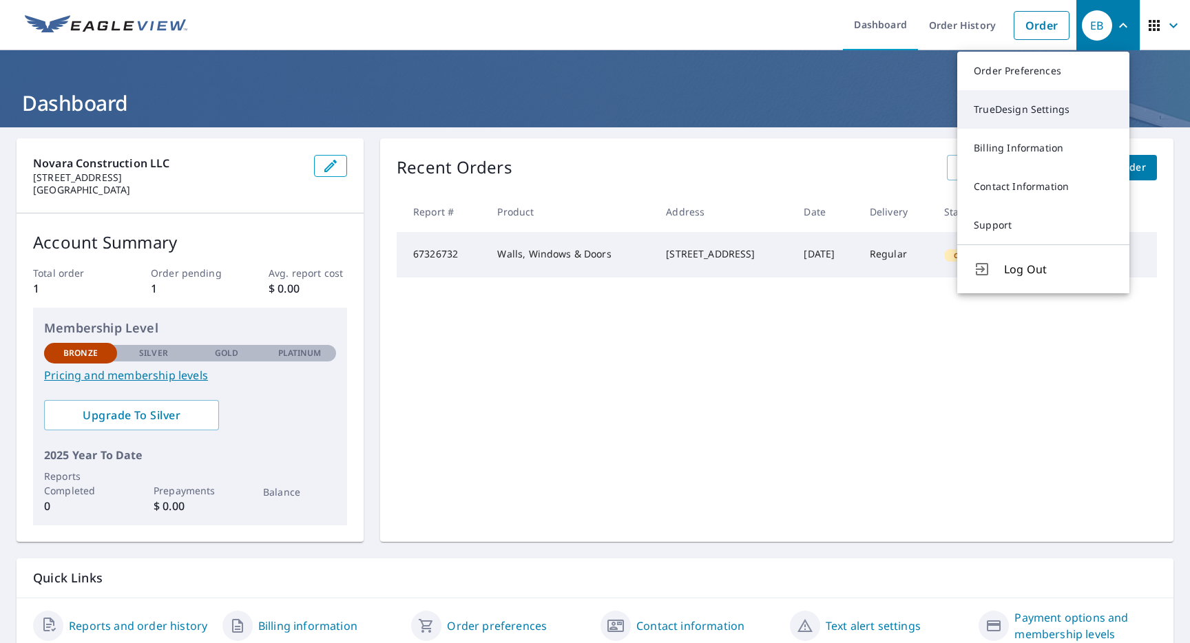
click at [1033, 104] on link "TrueDesign Settings" at bounding box center [1043, 109] width 172 height 39
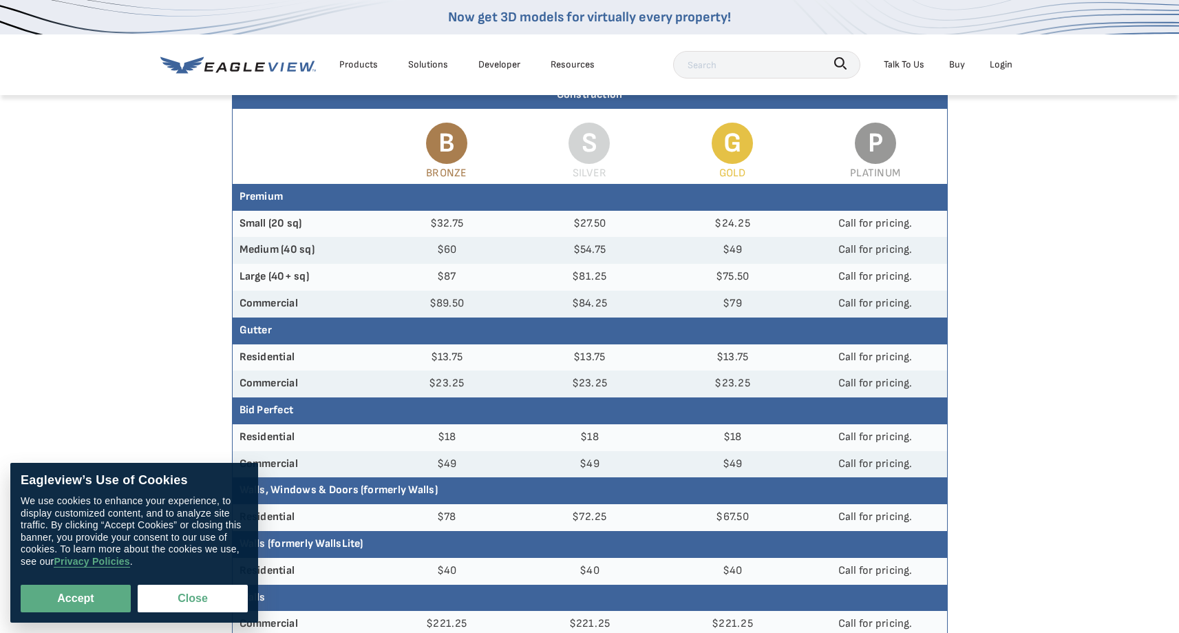
scroll to position [150, 0]
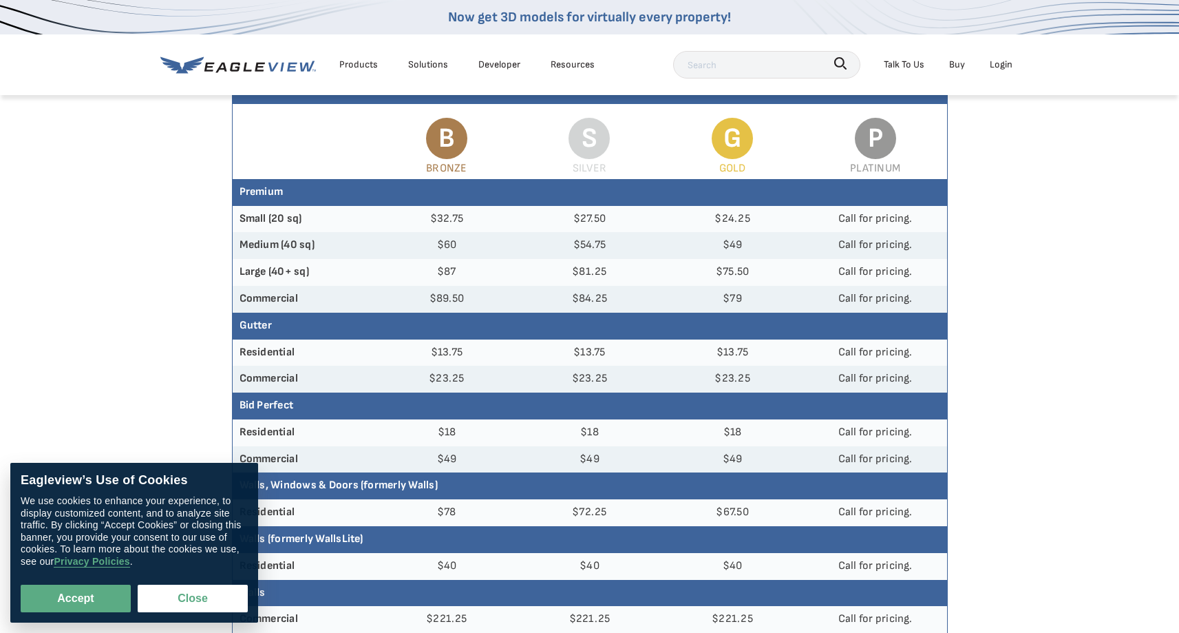
click at [720, 439] on td "$18" at bounding box center [732, 432] width 143 height 27
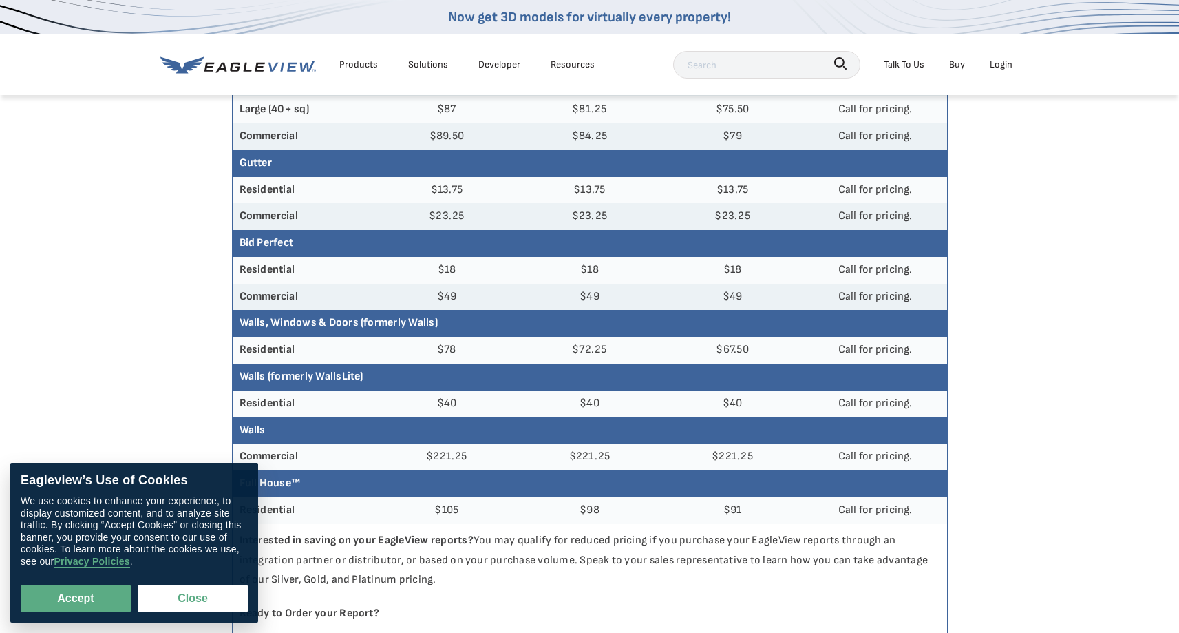
scroll to position [315, 0]
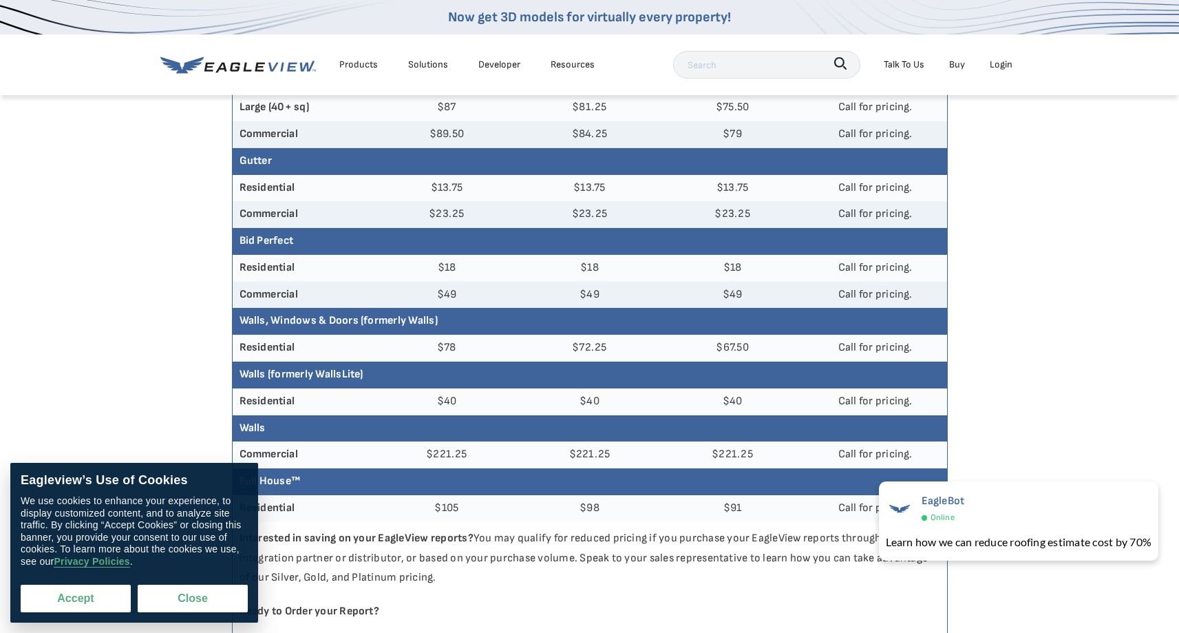
click at [80, 601] on button "Accept" at bounding box center [76, 598] width 110 height 28
checkbox input "true"
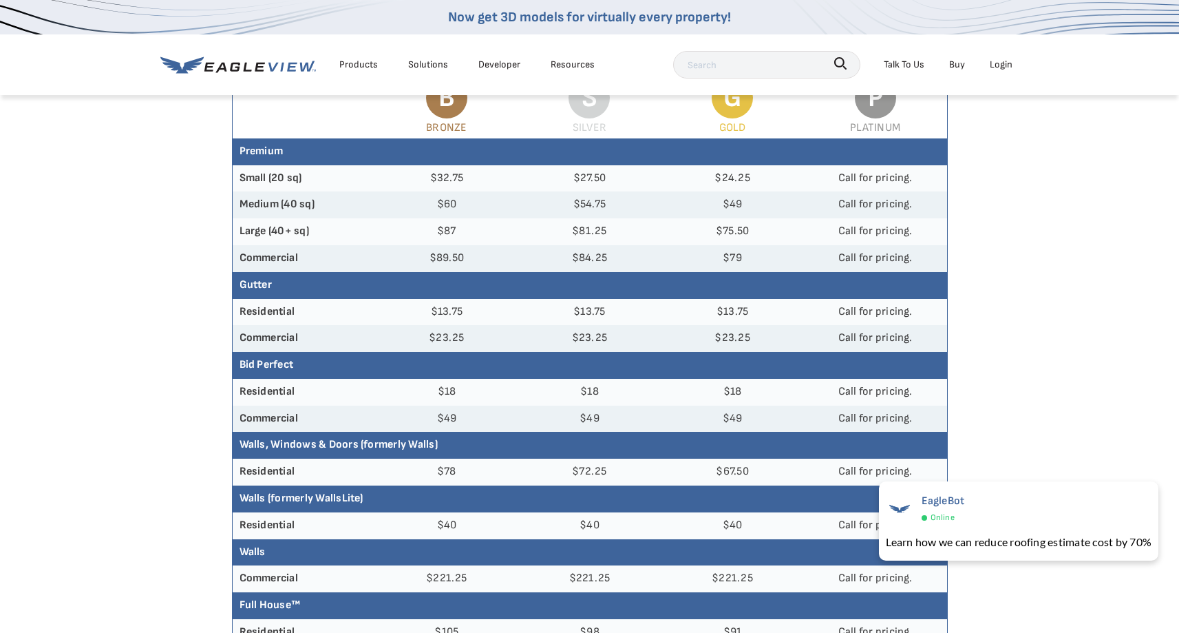
scroll to position [204, 0]
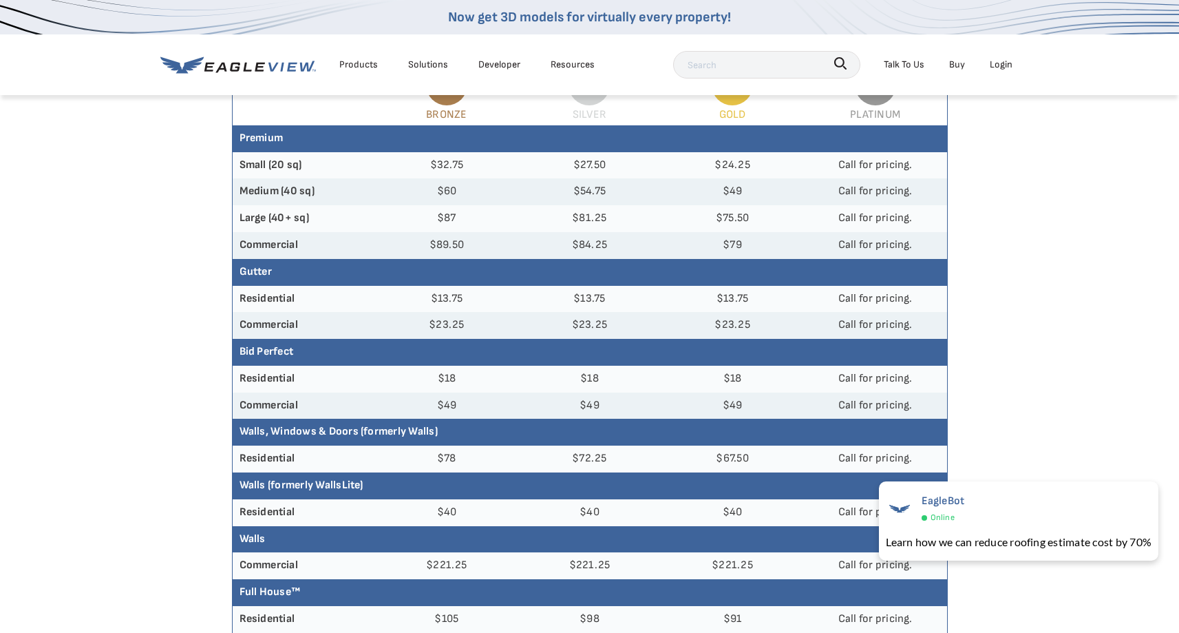
click at [260, 377] on th "Residential" at bounding box center [304, 379] width 143 height 27
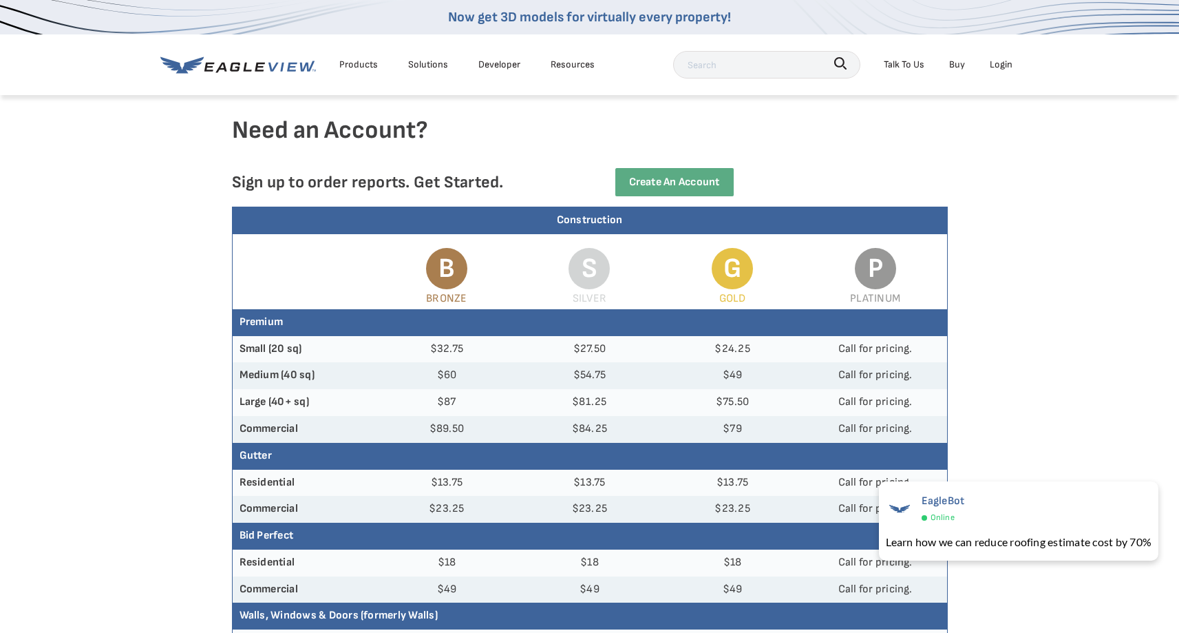
scroll to position [23, 0]
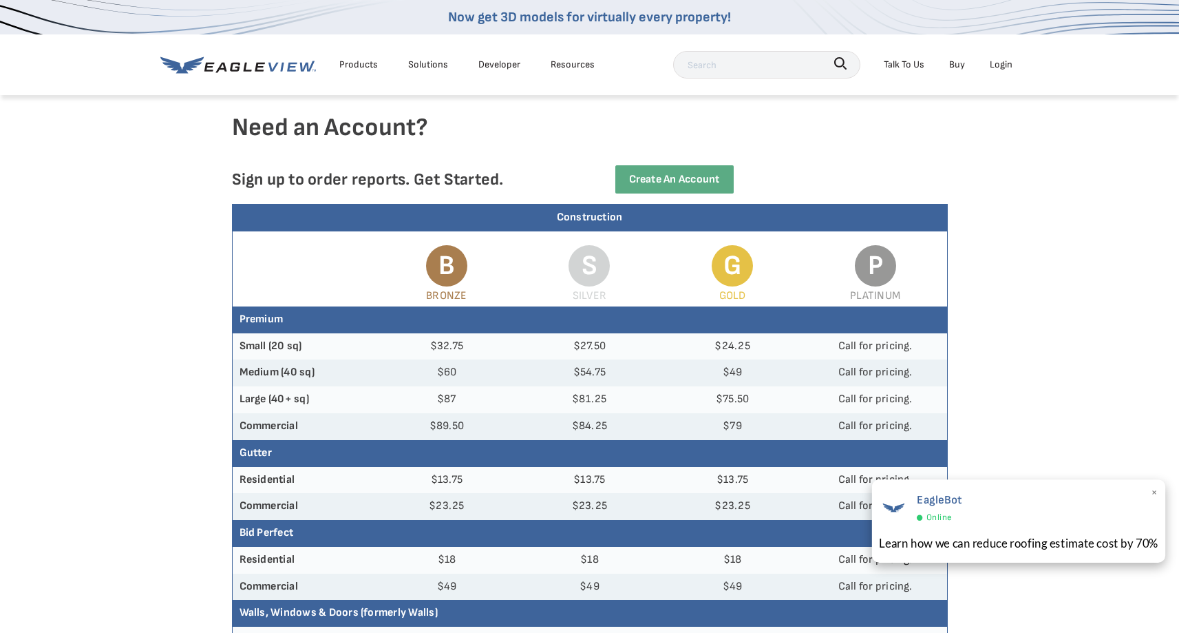
click at [1155, 493] on span "×" at bounding box center [1155, 493] width 8 height 21
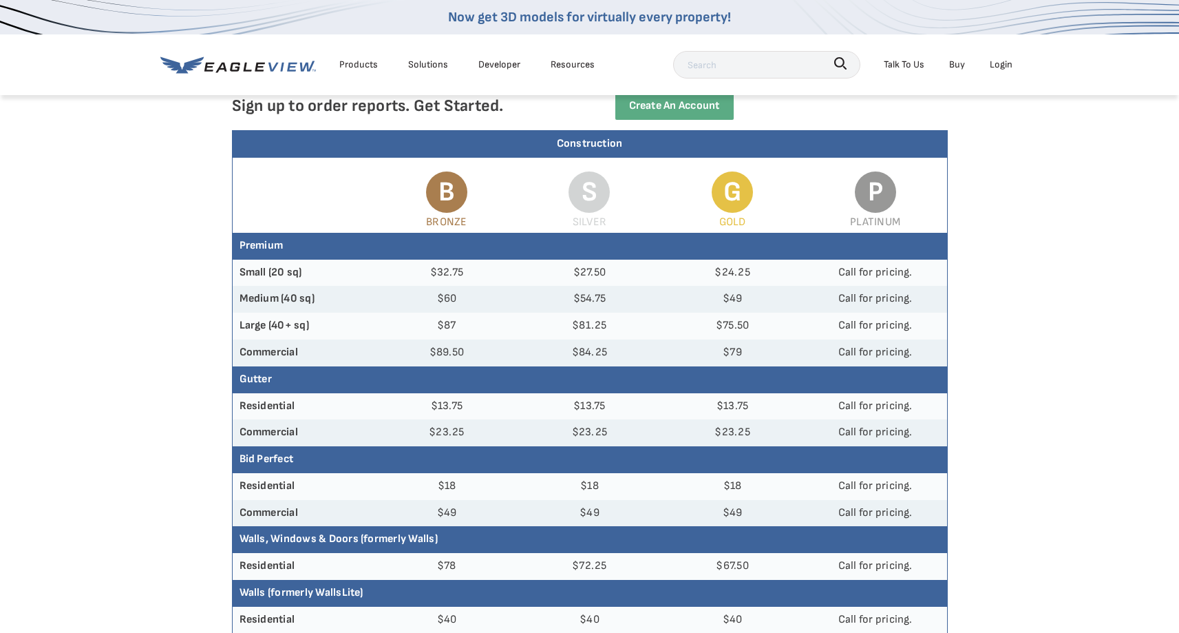
scroll to position [94, 0]
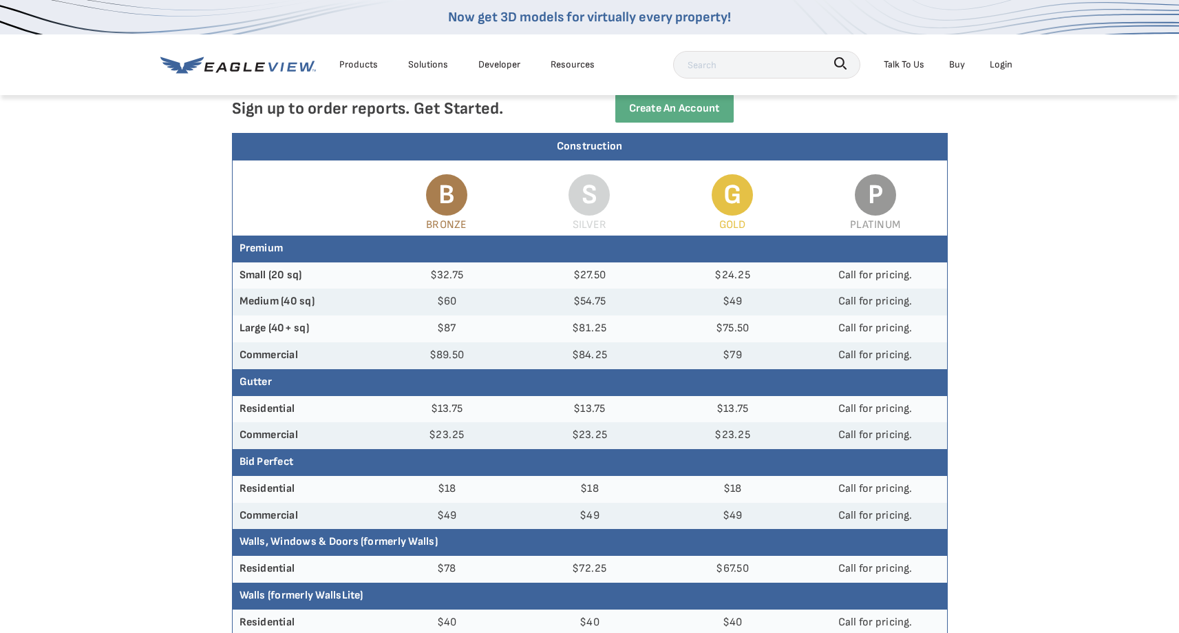
click at [889, 273] on td "Call for pricing." at bounding box center [875, 275] width 143 height 27
click at [888, 273] on td "Call for pricing." at bounding box center [875, 275] width 143 height 27
click at [887, 273] on td "Call for pricing." at bounding box center [875, 275] width 143 height 27
click at [774, 280] on td "$24.25" at bounding box center [732, 275] width 143 height 27
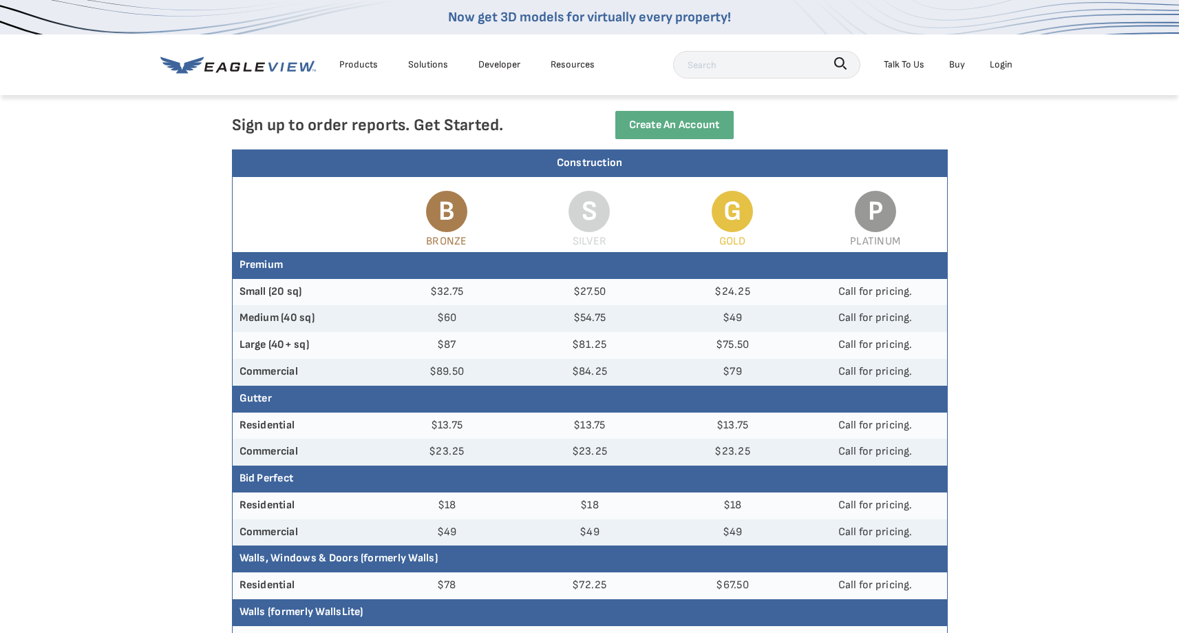
scroll to position [0, 0]
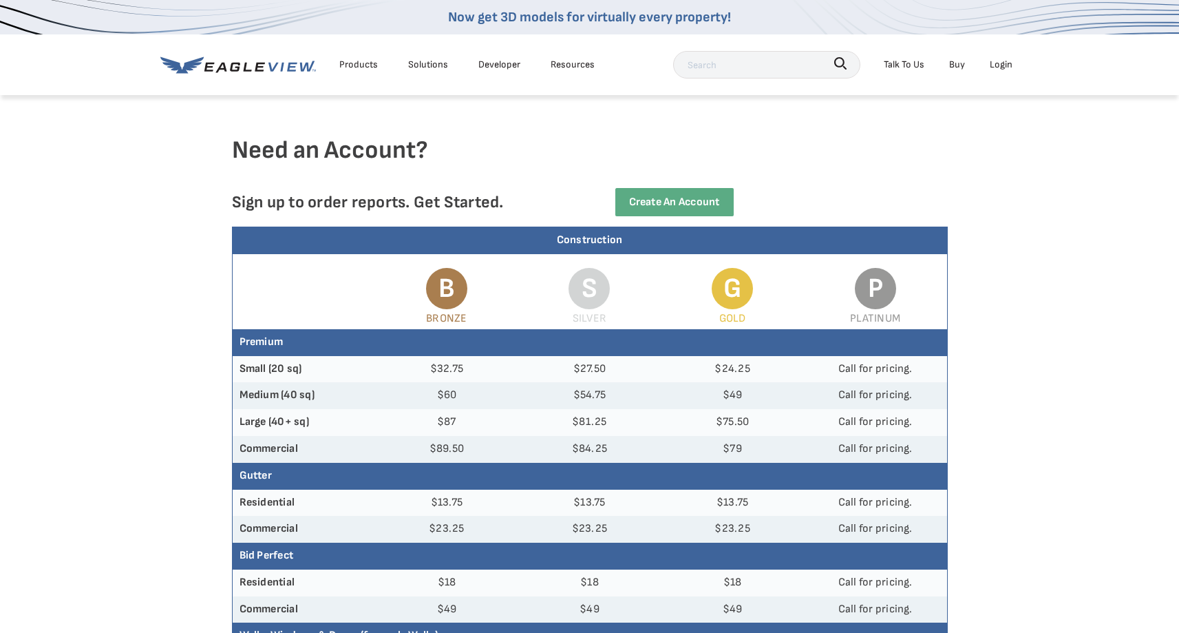
click at [999, 62] on div "Login" at bounding box center [1001, 64] width 23 height 17
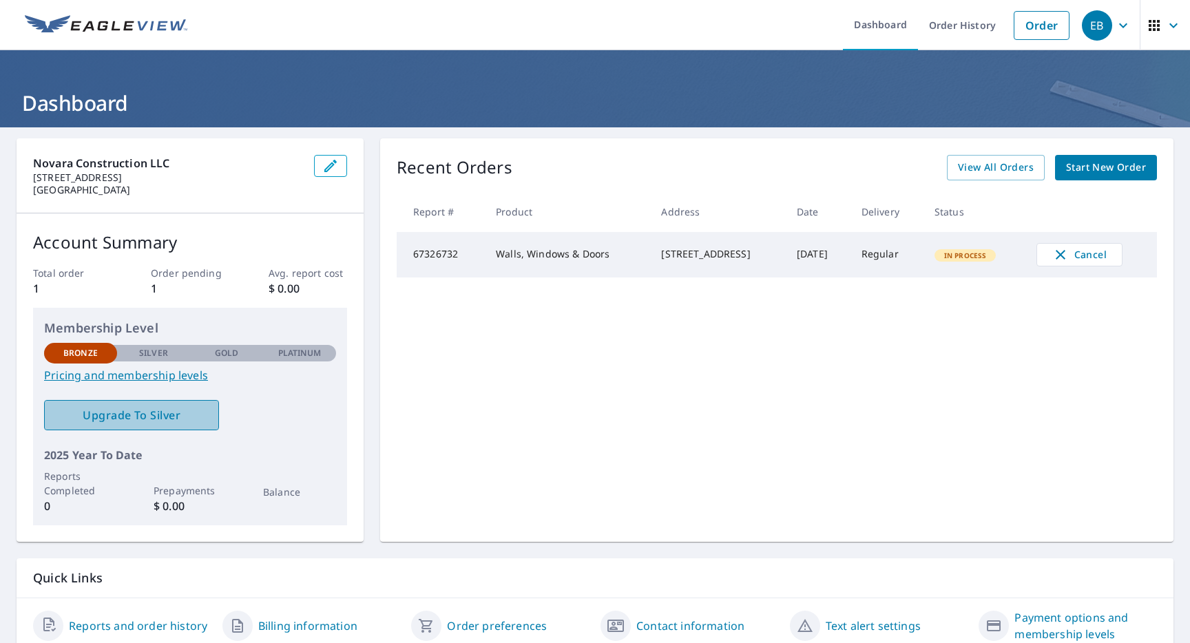
click at [171, 408] on span "Upgrade To Silver" at bounding box center [131, 415] width 153 height 15
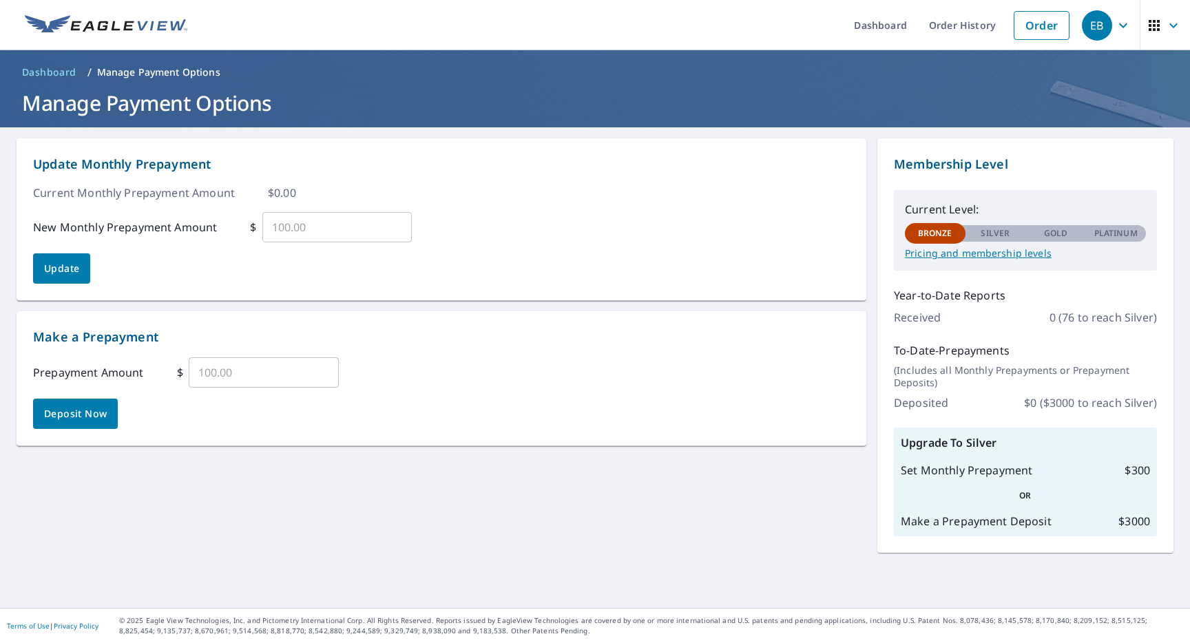
click at [977, 257] on p "Pricing and membership levels" at bounding box center [1025, 253] width 241 height 12
click at [1088, 316] on p "0 (76 to reach Silver)" at bounding box center [1102, 317] width 107 height 17
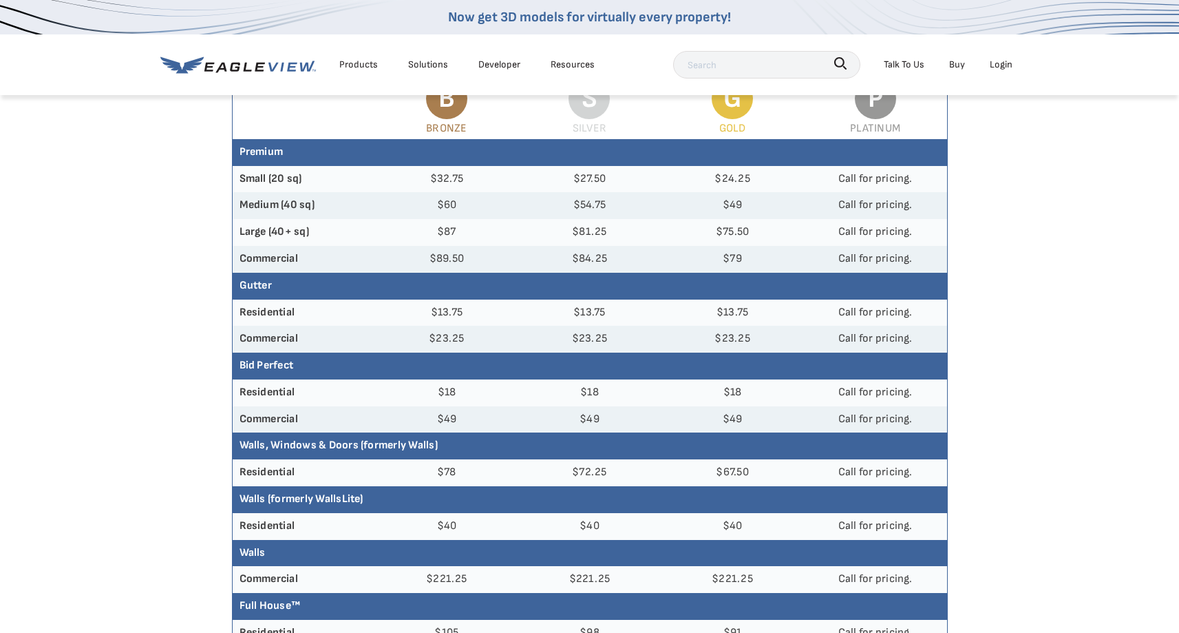
scroll to position [45, 0]
